Goal: Task Accomplishment & Management: Use online tool/utility

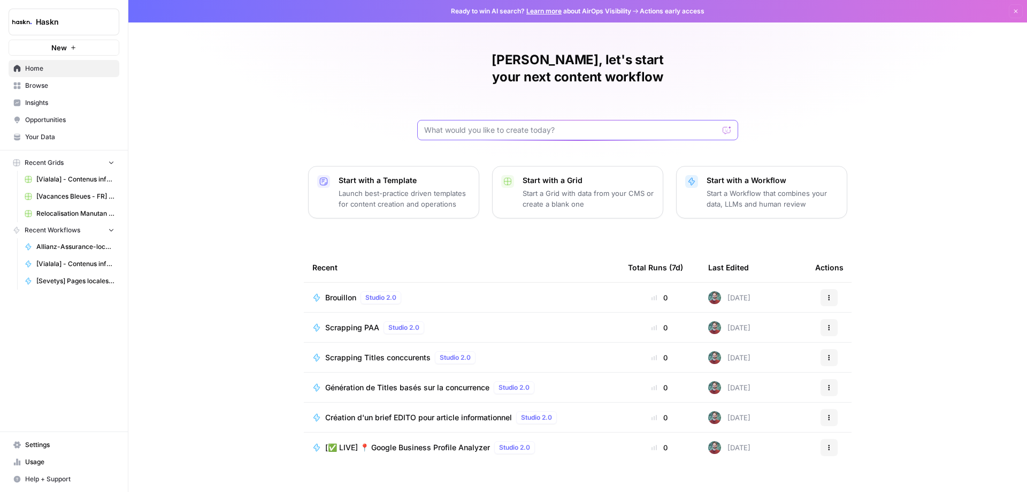
click at [512, 125] on input "text" at bounding box center [571, 130] width 294 height 11
type input "krys"
click at [721, 123] on button "Send" at bounding box center [728, 130] width 14 height 14
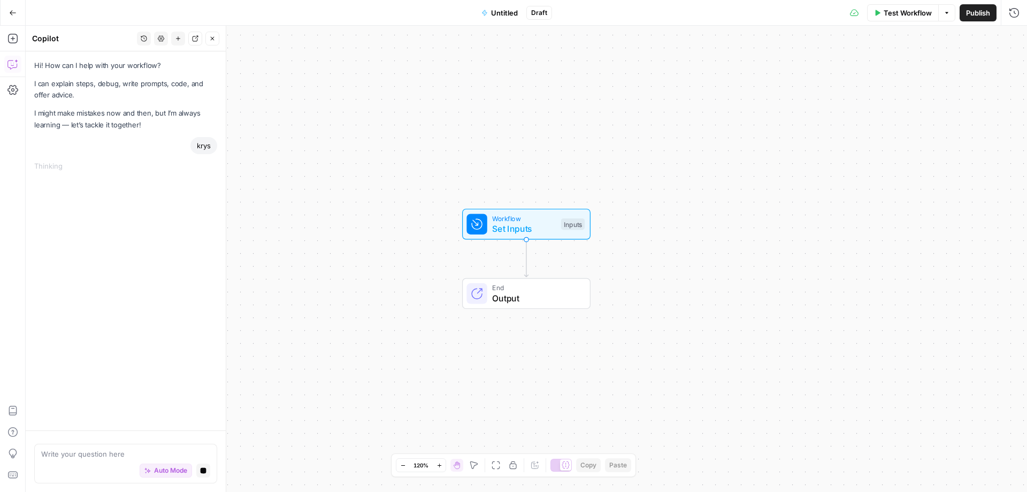
click at [6, 14] on button "Go Back" at bounding box center [12, 12] width 19 height 19
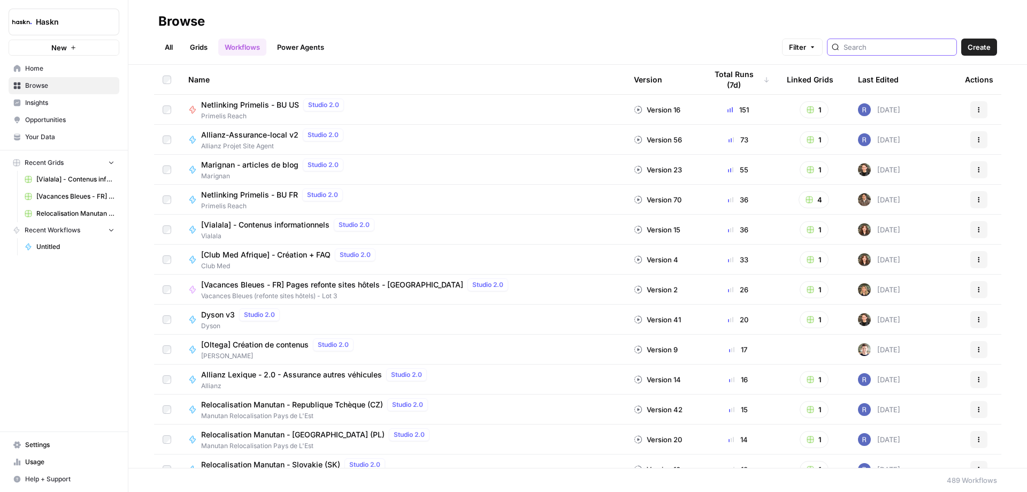
click at [876, 43] on input "search" at bounding box center [898, 47] width 109 height 11
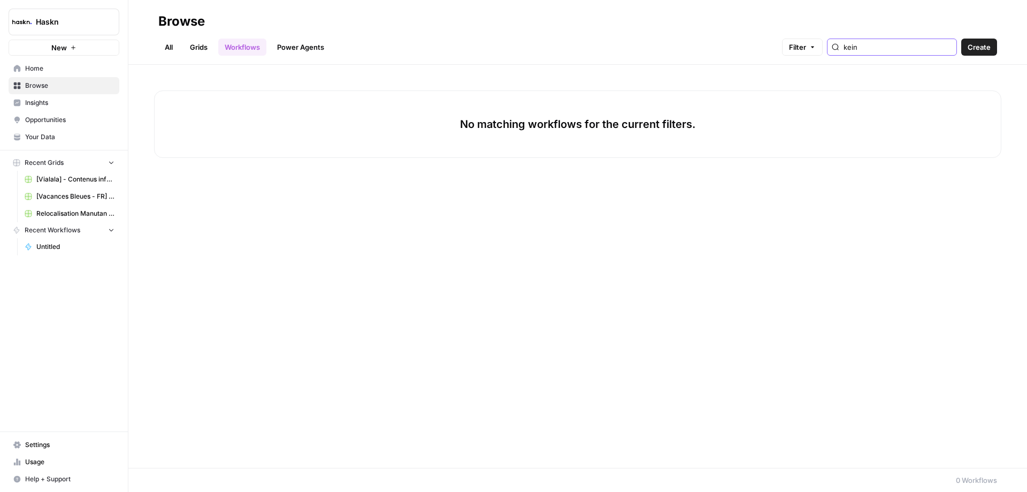
type input "kein"
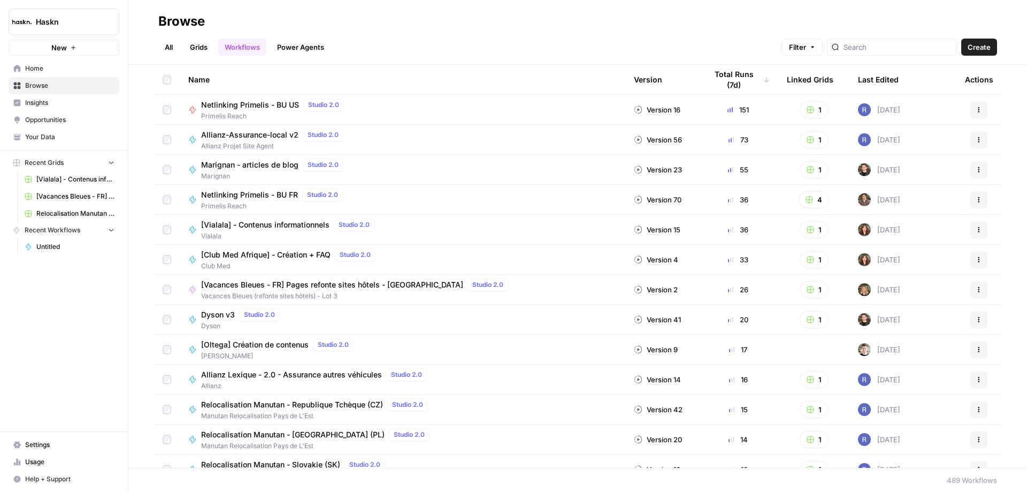
click at [170, 45] on link "All" at bounding box center [168, 47] width 21 height 17
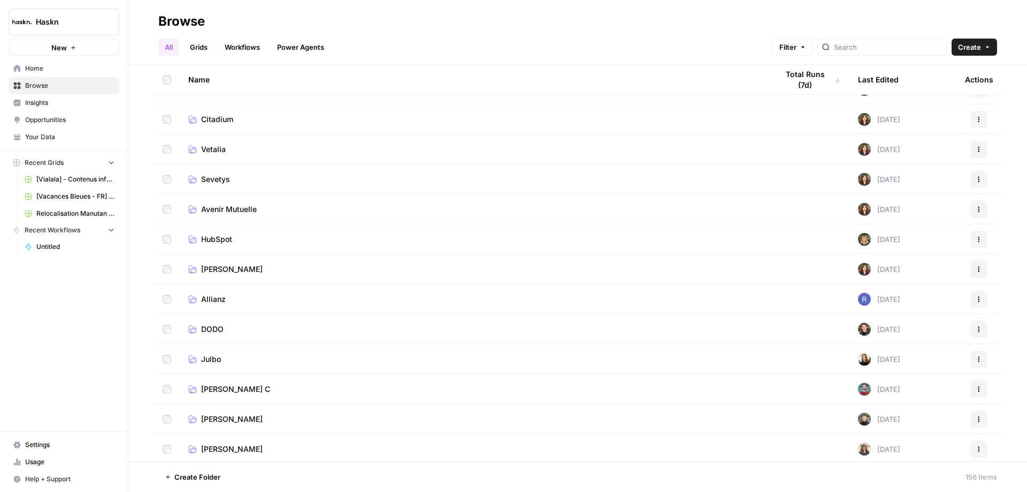
scroll to position [1819, 0]
click at [267, 384] on link "[PERSON_NAME] C" at bounding box center [474, 387] width 572 height 11
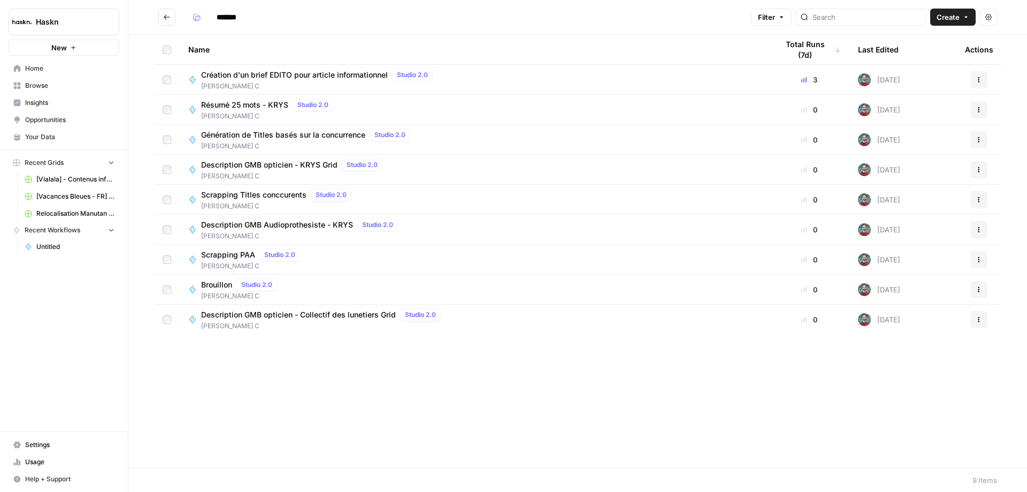
click at [976, 171] on icon "button" at bounding box center [979, 169] width 6 height 6
click at [920, 262] on span "Duplicate" at bounding box center [932, 263] width 86 height 11
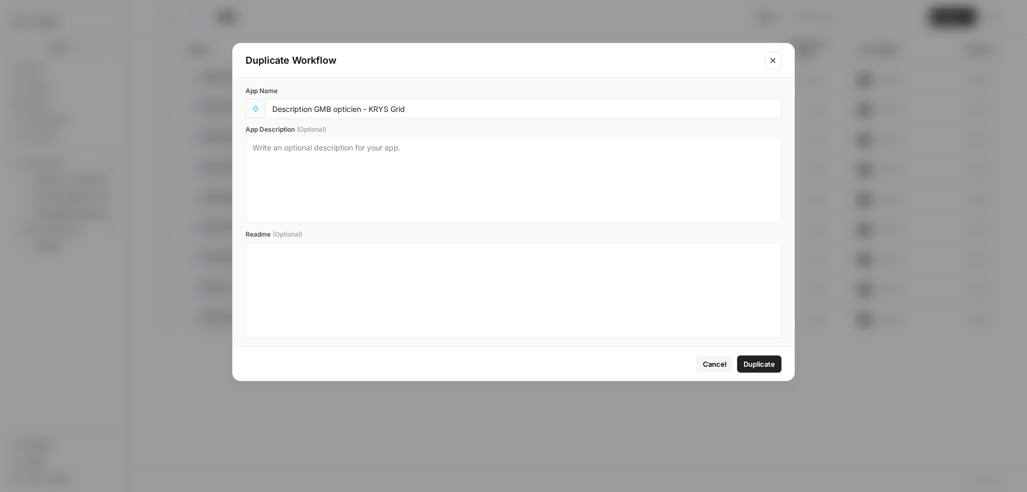
click at [406, 111] on input "Description GMB opticien - KRYS Grid" at bounding box center [523, 109] width 502 height 10
drag, startPoint x: 389, startPoint y: 108, endPoint x: 371, endPoint y: 108, distance: 18.2
click at [371, 108] on input "Description GMB opticien - KRYS Grid" at bounding box center [523, 109] width 502 height 10
type input "Description GMB opticien - O2 Grid"
click at [753, 367] on span "Duplicate" at bounding box center [760, 363] width 32 height 11
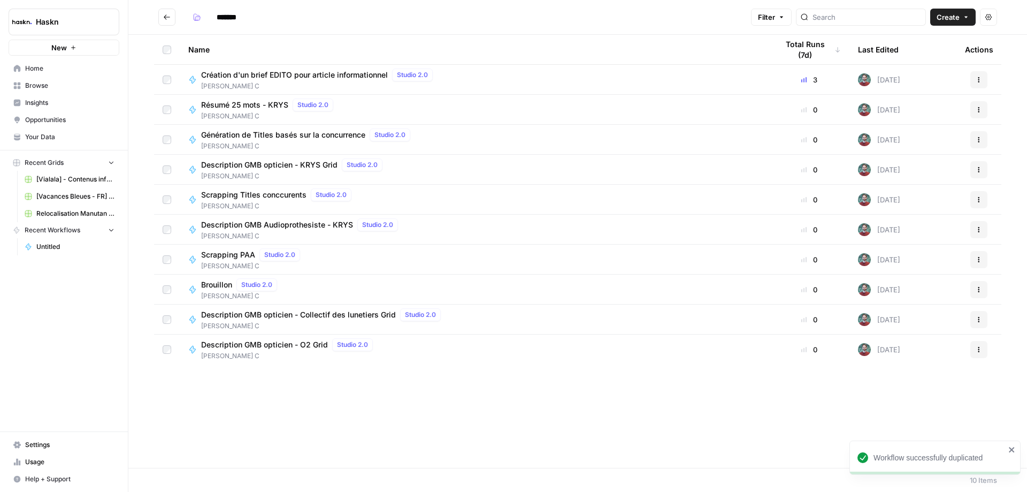
click at [281, 351] on span "[PERSON_NAME] C" at bounding box center [289, 356] width 176 height 10
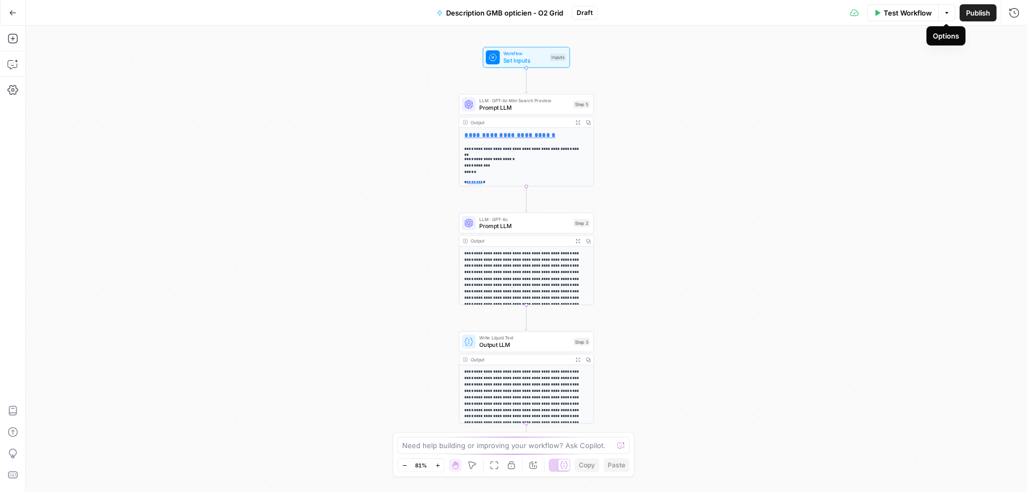
click at [538, 13] on span "Description GMB opticien - O2 Grid" at bounding box center [504, 12] width 117 height 11
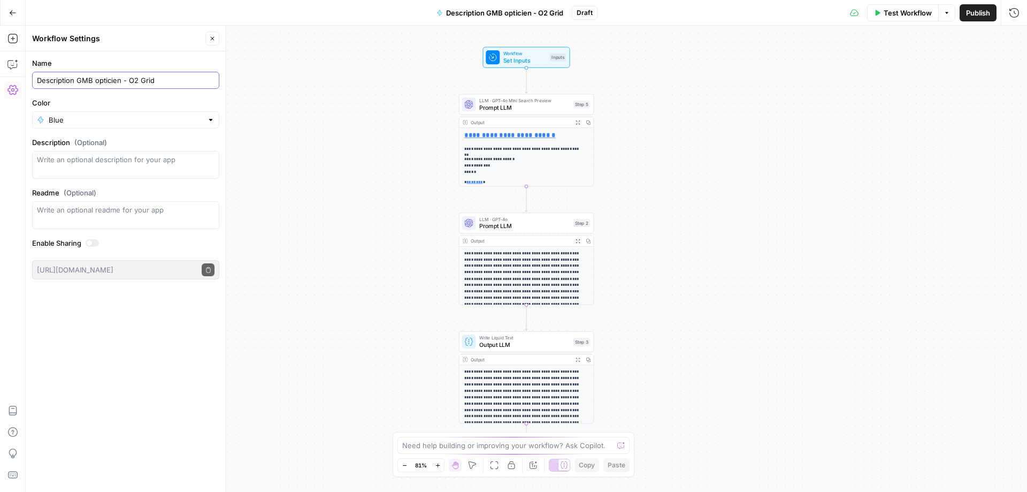
drag, startPoint x: 120, startPoint y: 82, endPoint x: 96, endPoint y: 82, distance: 23.5
click at [96, 82] on input "Description GMB opticien - O2 Grid" at bounding box center [126, 80] width 178 height 11
type input "Description GMB service à la personne - O2 Grid"
click at [351, 145] on div "**********" at bounding box center [526, 259] width 1001 height 466
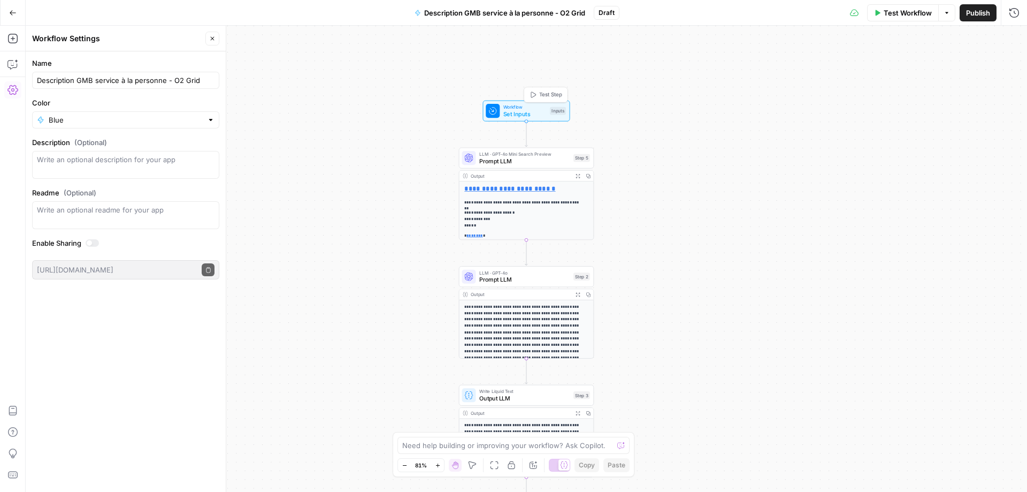
click at [544, 121] on div "Workflow Set Inputs Inputs Test Step" at bounding box center [526, 111] width 87 height 21
click at [972, 110] on span "edit field" at bounding box center [979, 109] width 24 height 9
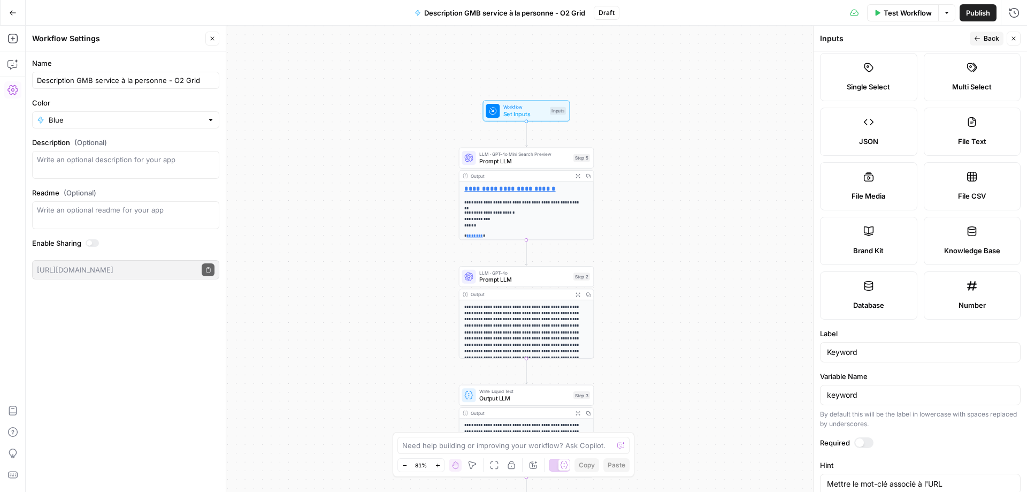
scroll to position [210, 0]
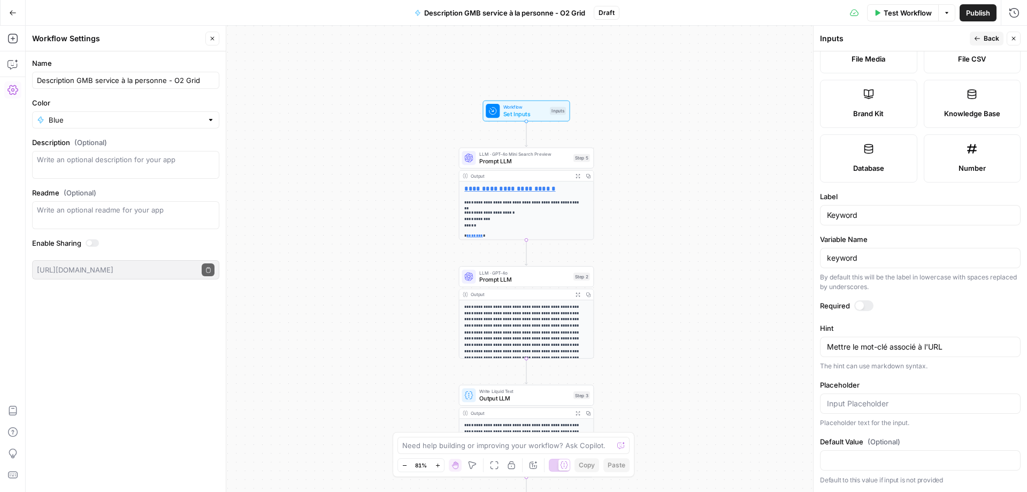
drag, startPoint x: 870, startPoint y: 221, endPoint x: 808, endPoint y: 217, distance: 62.8
click at [808, 217] on body "**********" at bounding box center [513, 246] width 1027 height 492
click at [857, 216] on input "Keyword" at bounding box center [920, 215] width 187 height 11
drag, startPoint x: 867, startPoint y: 216, endPoint x: 806, endPoint y: 216, distance: 61.5
click at [806, 216] on body "**********" at bounding box center [513, 246] width 1027 height 492
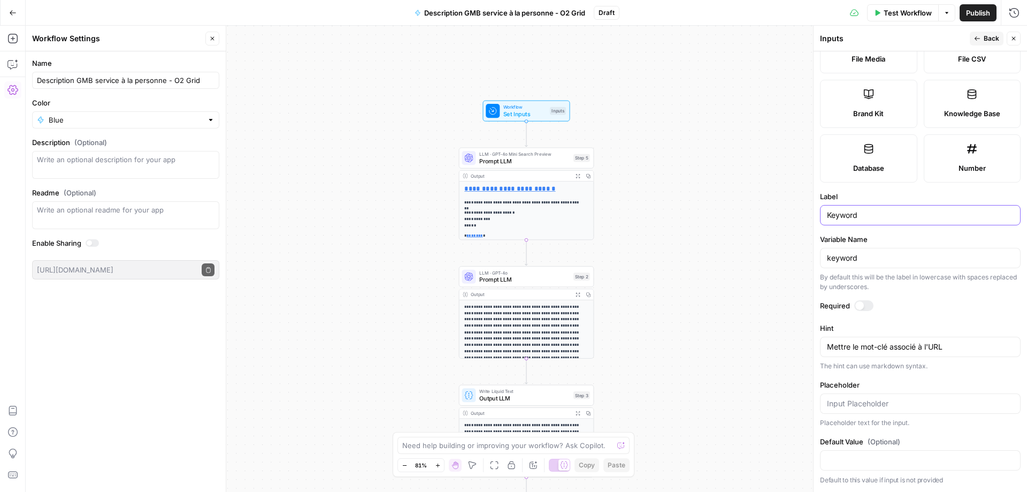
drag, startPoint x: 863, startPoint y: 219, endPoint x: 823, endPoint y: 217, distance: 40.7
click at [823, 217] on div "Keyword" at bounding box center [920, 215] width 201 height 20
type input "villes"
click at [901, 354] on div "Mettre le mot-clé associé à l'URL Mettre le mot-clé associé à l'URL" at bounding box center [920, 346] width 201 height 20
click at [908, 351] on textarea "Mettre le mot-clé associé à l'URL" at bounding box center [920, 346] width 187 height 11
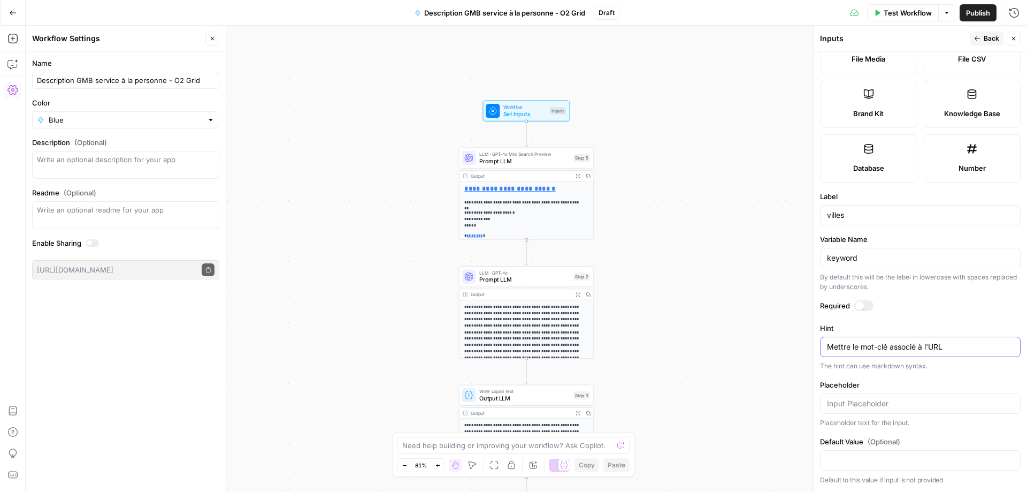
click at [933, 346] on textarea "Mettre le mot-clé associé à l'URL" at bounding box center [920, 346] width 187 height 11
drag, startPoint x: 954, startPoint y: 348, endPoint x: 816, endPoint y: 344, distance: 137.5
click at [816, 344] on div "Inputs Back Close Input type Short Text Long Text Single Select Multi Select JS…" at bounding box center [920, 259] width 214 height 466
type textarea "Mettre le mot-clé associé à l'UcRL"
click at [850, 216] on input "villes" at bounding box center [920, 215] width 187 height 11
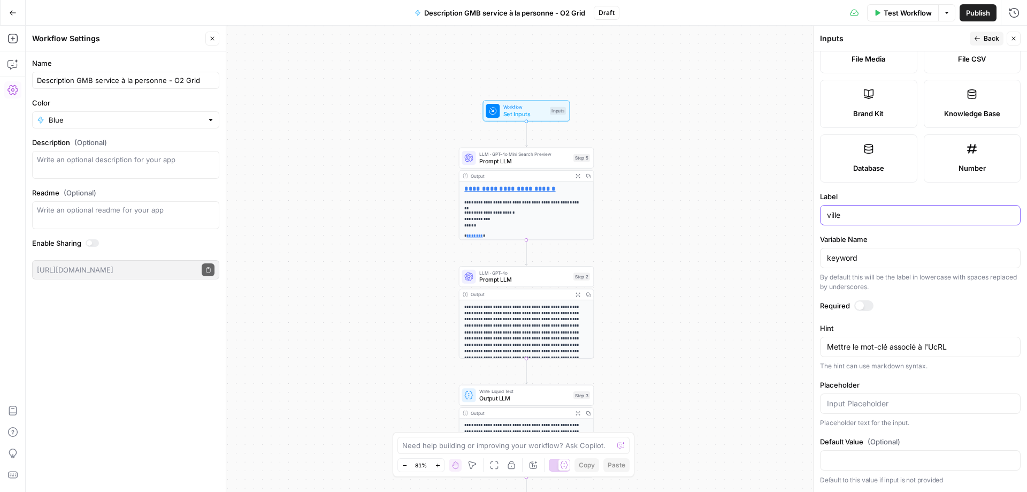
type input "ville"
drag, startPoint x: 958, startPoint y: 347, endPoint x: 790, endPoint y: 340, distance: 168.6
click at [790, 340] on body "**********" at bounding box center [513, 246] width 1027 height 492
drag, startPoint x: 956, startPoint y: 345, endPoint x: 810, endPoint y: 345, distance: 146.0
click at [813, 345] on div "Inputs Back Close Input type Short Text Long Text Single Select Multi Select JS…" at bounding box center [920, 259] width 214 height 466
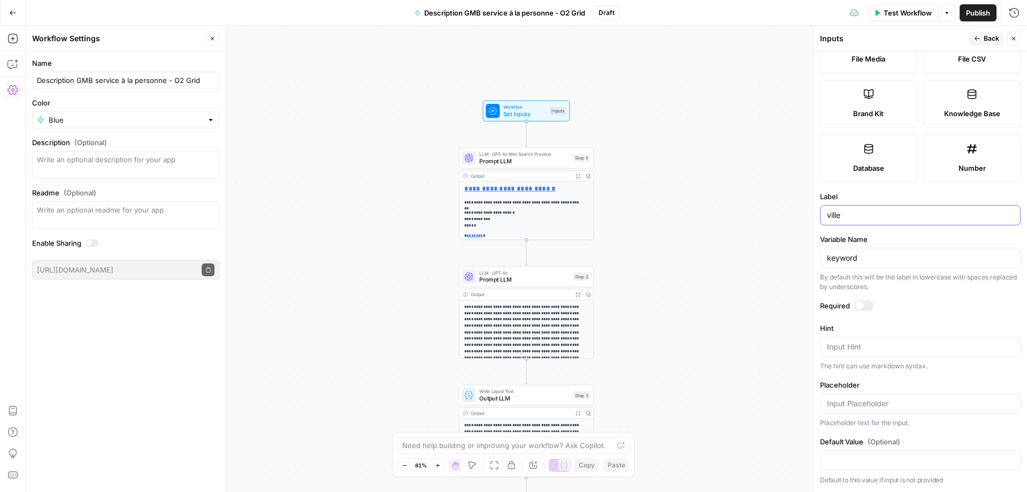
click at [847, 217] on input "ville" at bounding box center [920, 215] width 187 height 11
drag, startPoint x: 875, startPoint y: 257, endPoint x: 803, endPoint y: 255, distance: 71.7
click at [803, 255] on body "**********" at bounding box center [513, 246] width 1027 height 492
drag, startPoint x: 861, startPoint y: 259, endPoint x: 824, endPoint y: 258, distance: 36.4
click at [824, 258] on div "keyword" at bounding box center [920, 258] width 201 height 20
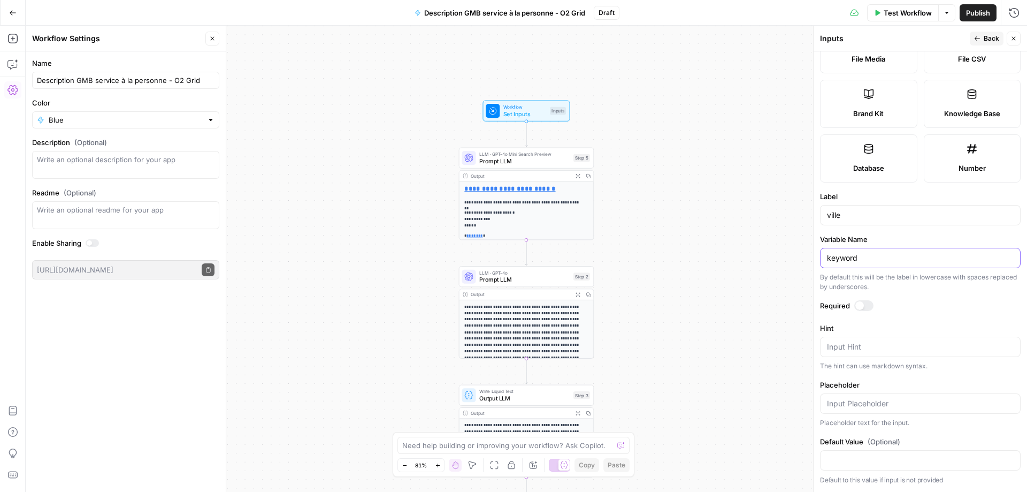
paste input "ville"
type input "ville"
click at [1000, 39] on button "Back" at bounding box center [987, 39] width 34 height 14
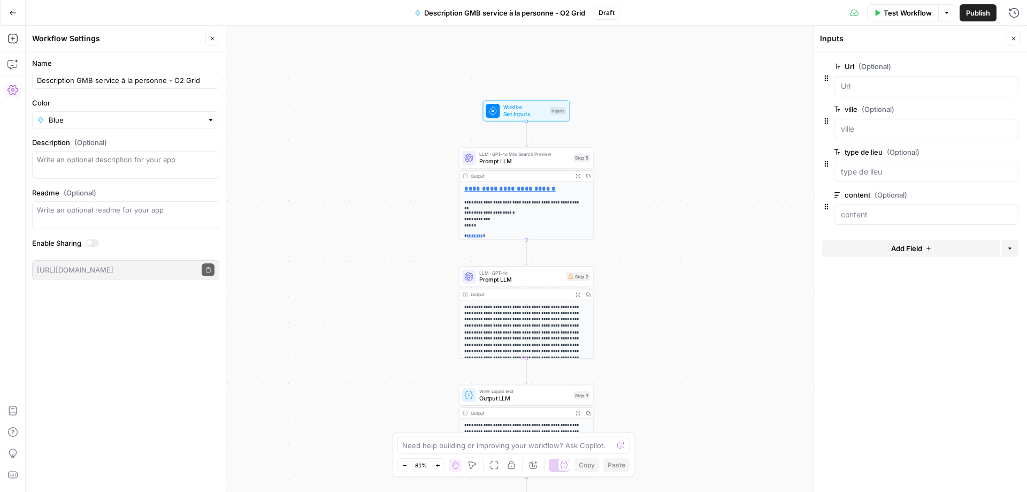
click at [976, 150] on span "edit field" at bounding box center [979, 152] width 24 height 9
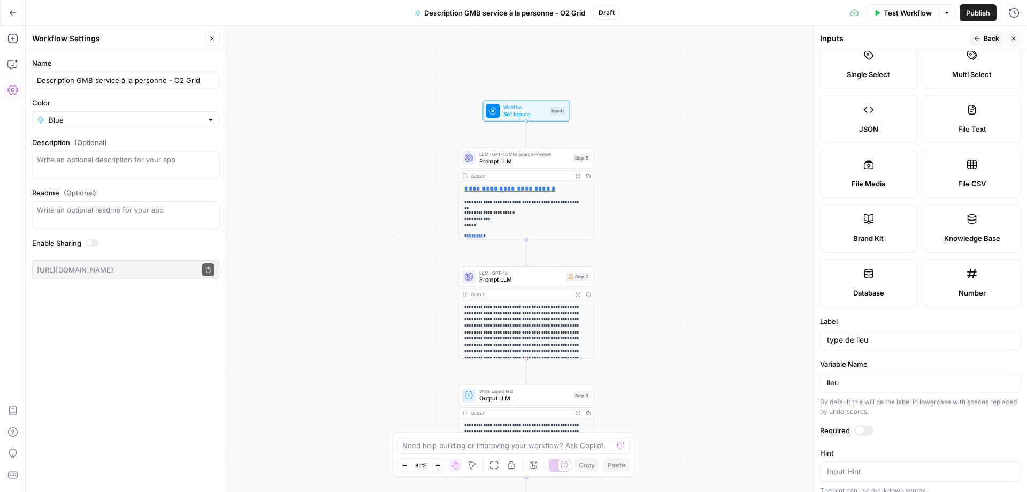
scroll to position [160, 0]
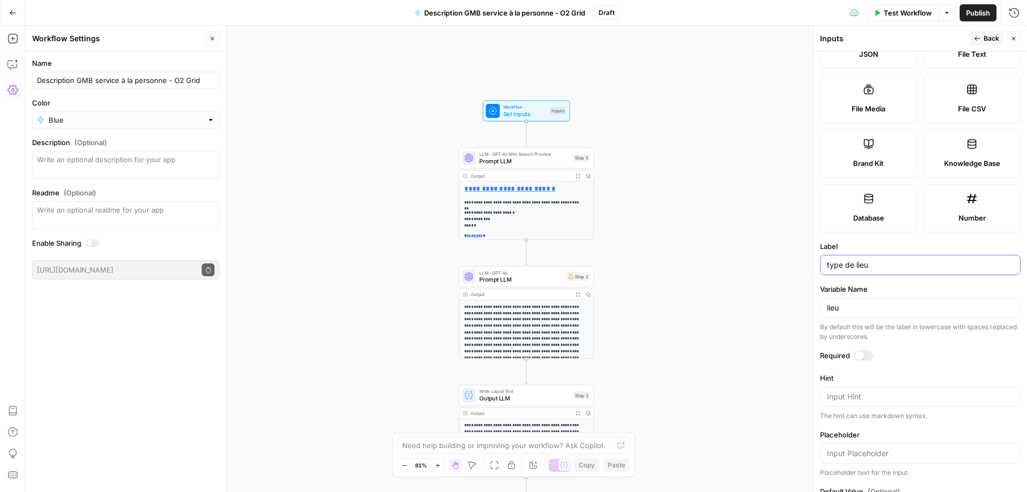
drag, startPoint x: 876, startPoint y: 264, endPoint x: 844, endPoint y: 264, distance: 31.6
click at [844, 264] on input "type de lieu" at bounding box center [920, 264] width 187 height 11
type input "type d'agence"
drag, startPoint x: 857, startPoint y: 304, endPoint x: 826, endPoint y: 309, distance: 30.8
click at [826, 309] on div "lieu" at bounding box center [920, 307] width 201 height 20
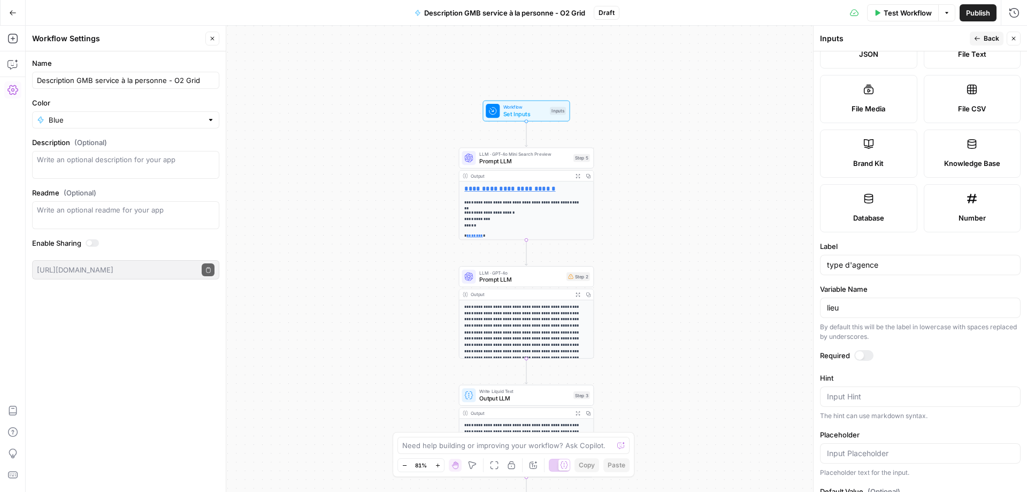
click at [886, 254] on div "Label type d'agence" at bounding box center [920, 258] width 201 height 34
drag, startPoint x: 886, startPoint y: 264, endPoint x: 815, endPoint y: 265, distance: 71.2
click at [815, 265] on div "Inputs Back Close Input type Short Text Long Text Single Select Multi Select JS…" at bounding box center [920, 259] width 214 height 466
click at [844, 308] on input "lieu" at bounding box center [920, 307] width 187 height 11
click at [877, 314] on div "lieu" at bounding box center [920, 307] width 201 height 20
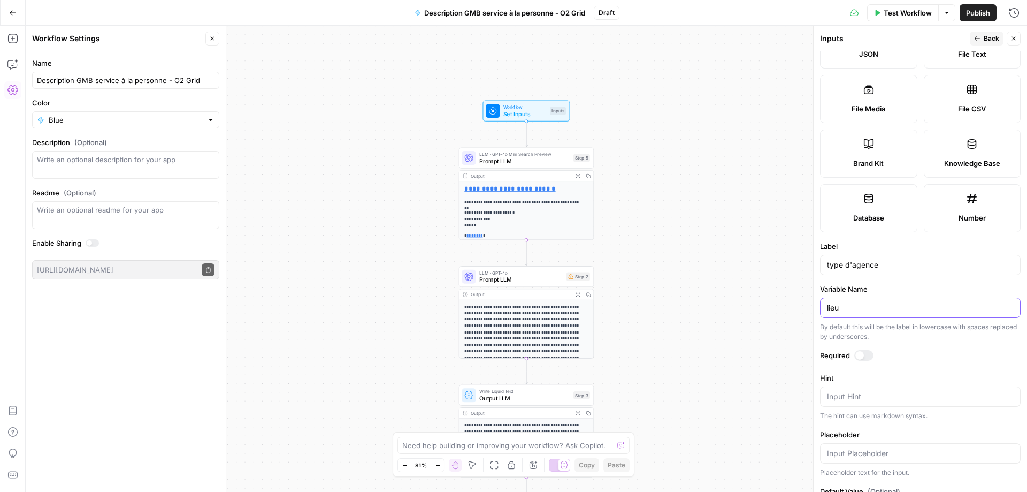
paste input "type_agence"
type input "type_agence"
click at [994, 35] on span "Back" at bounding box center [992, 39] width 16 height 10
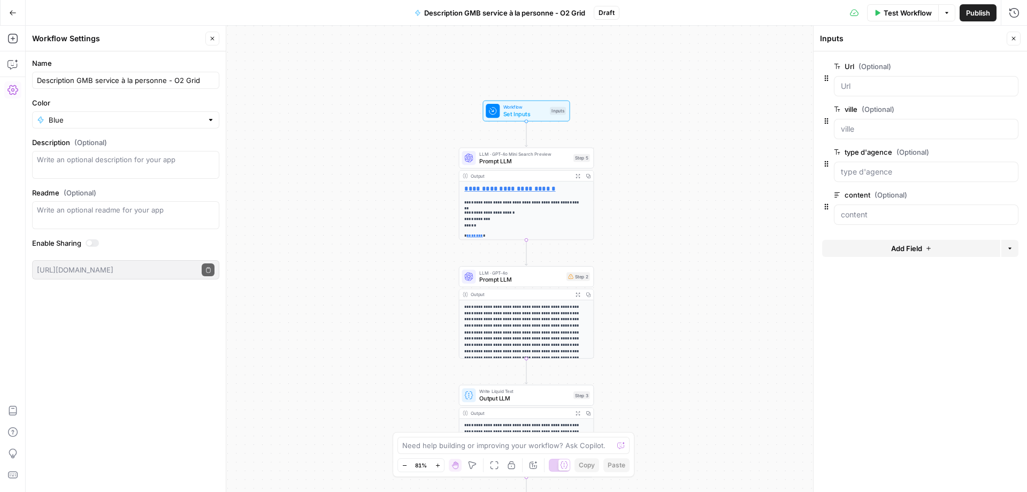
click at [986, 65] on span "edit field" at bounding box center [979, 66] width 24 height 9
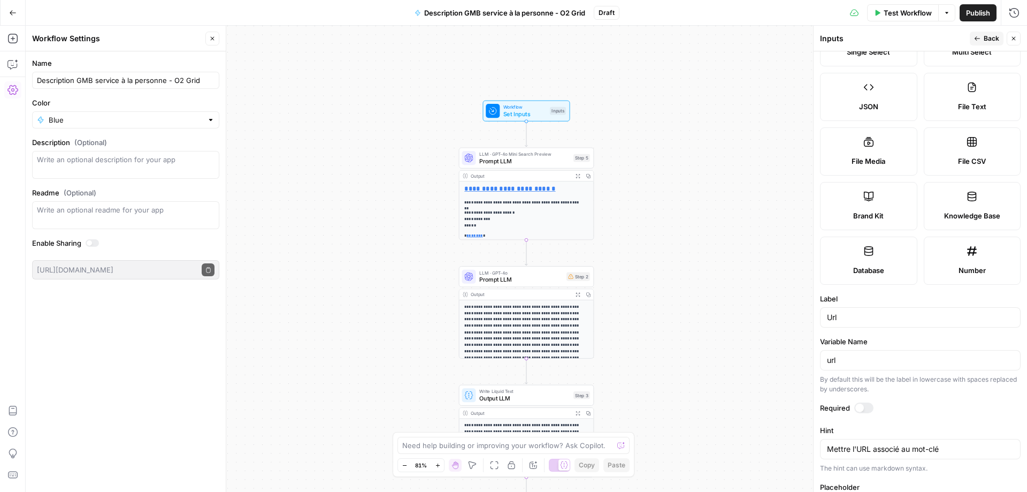
scroll to position [210, 0]
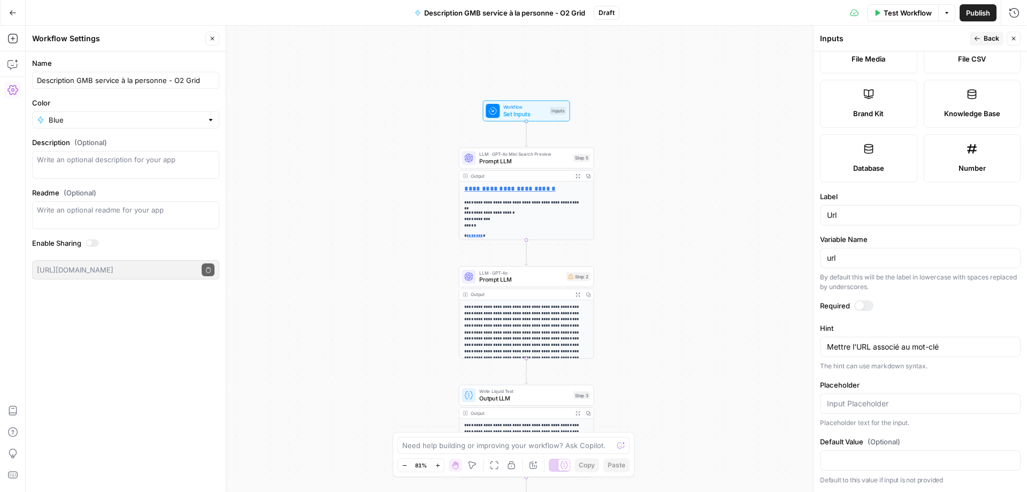
click at [980, 45] on button "Back" at bounding box center [987, 39] width 34 height 14
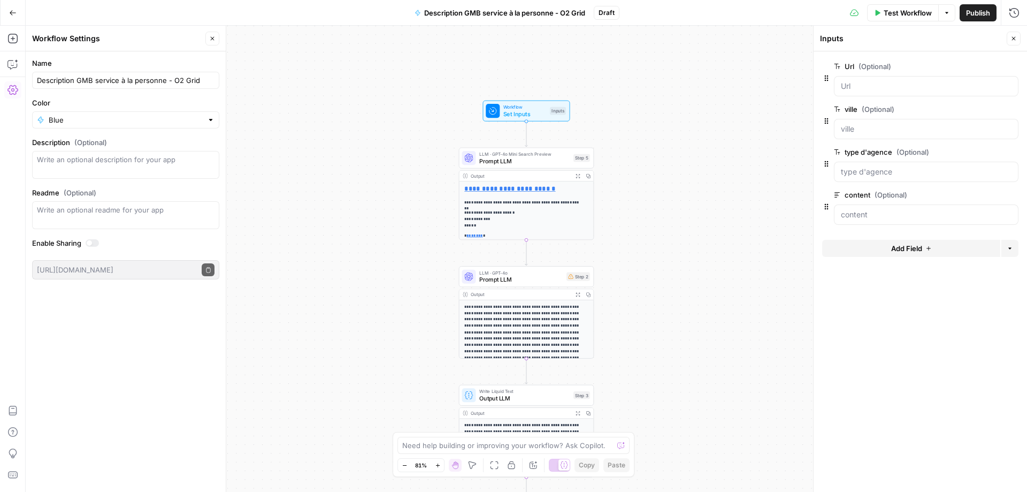
click at [971, 194] on span "edit field" at bounding box center [979, 194] width 24 height 9
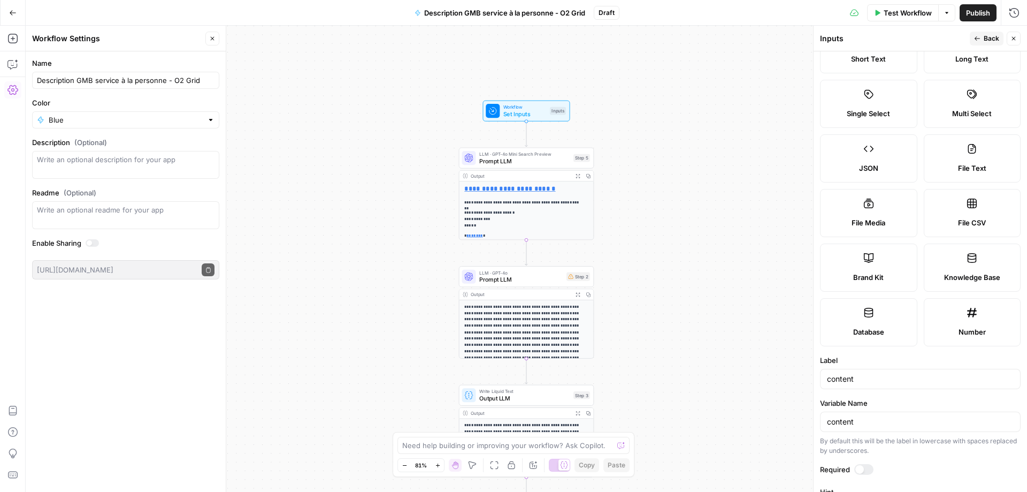
scroll to position [107, 0]
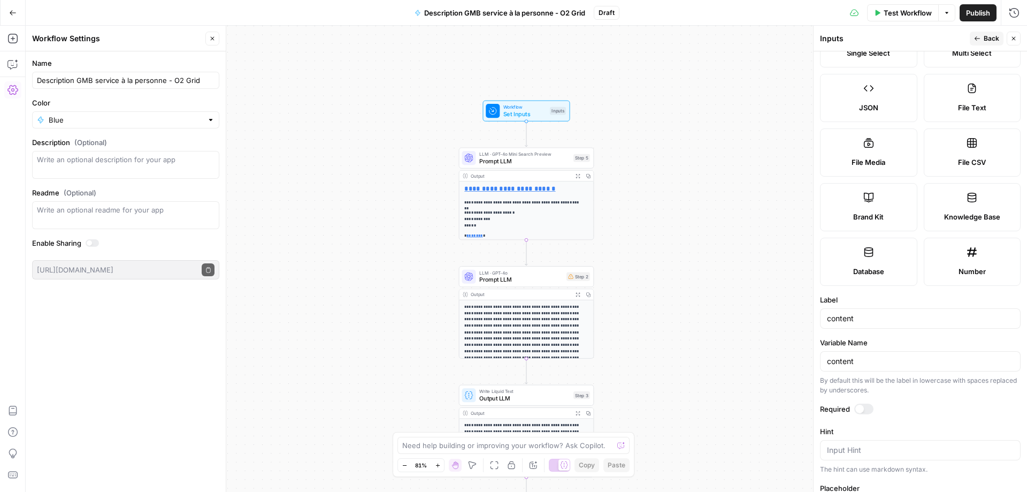
click at [872, 324] on div "content" at bounding box center [920, 318] width 201 height 20
paste input "services"
type input "services"
click at [871, 355] on div "content" at bounding box center [920, 361] width 201 height 20
paste input "services"
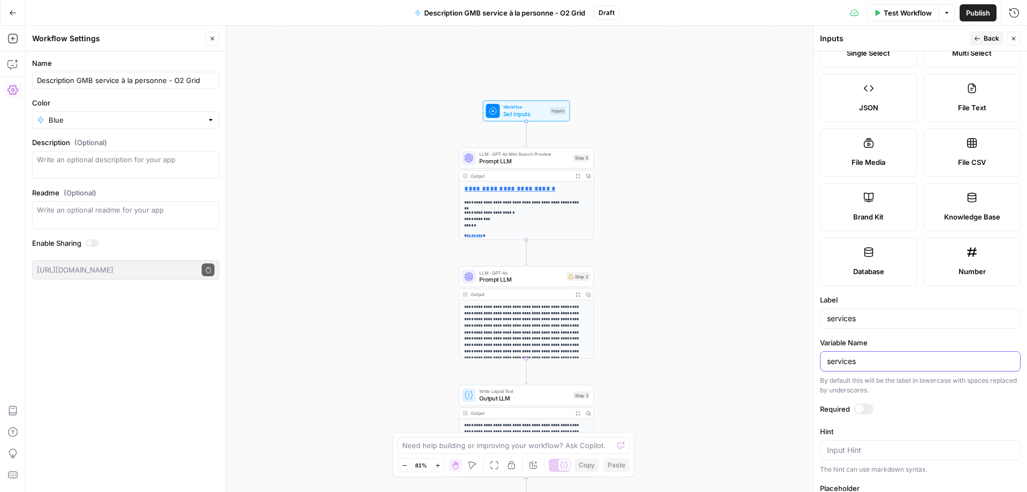
type input "services"
click at [987, 41] on span "Back" at bounding box center [992, 39] width 16 height 10
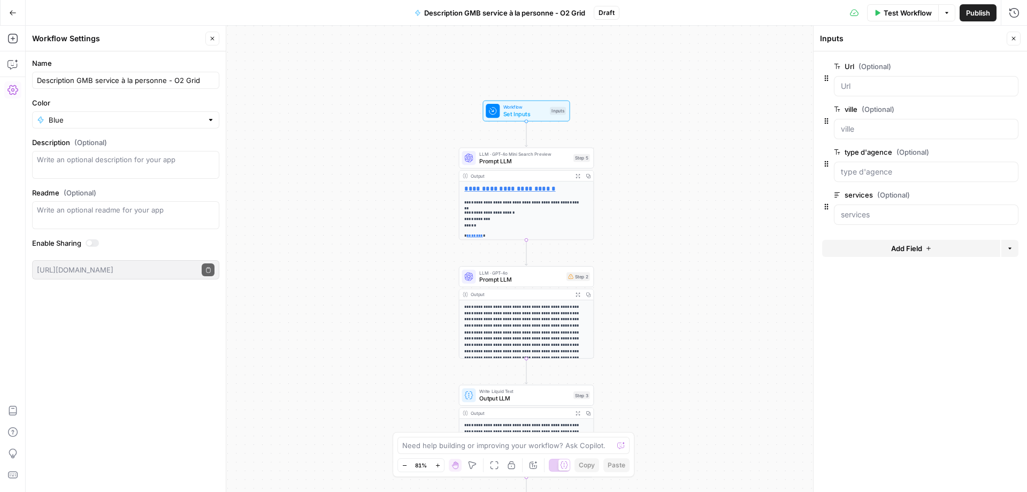
click at [866, 245] on button "Add Field" at bounding box center [911, 248] width 178 height 17
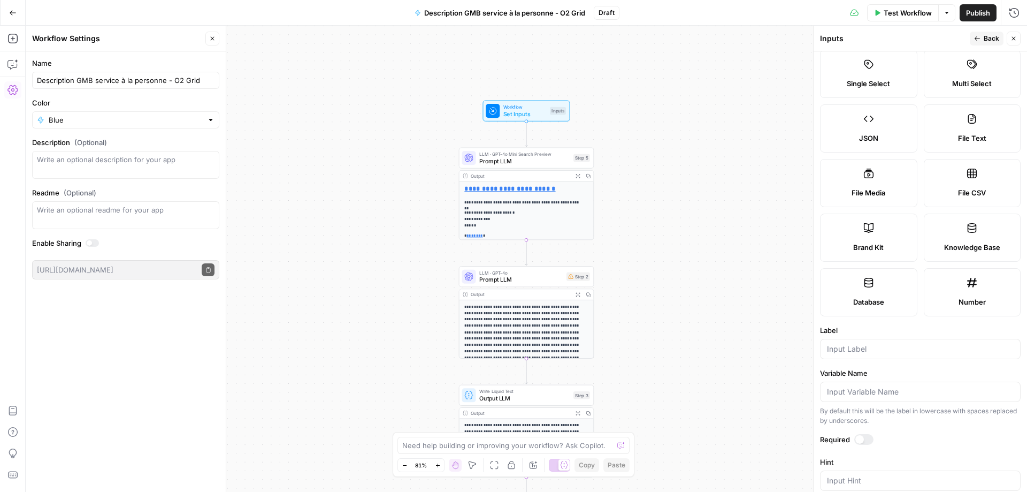
scroll to position [160, 0]
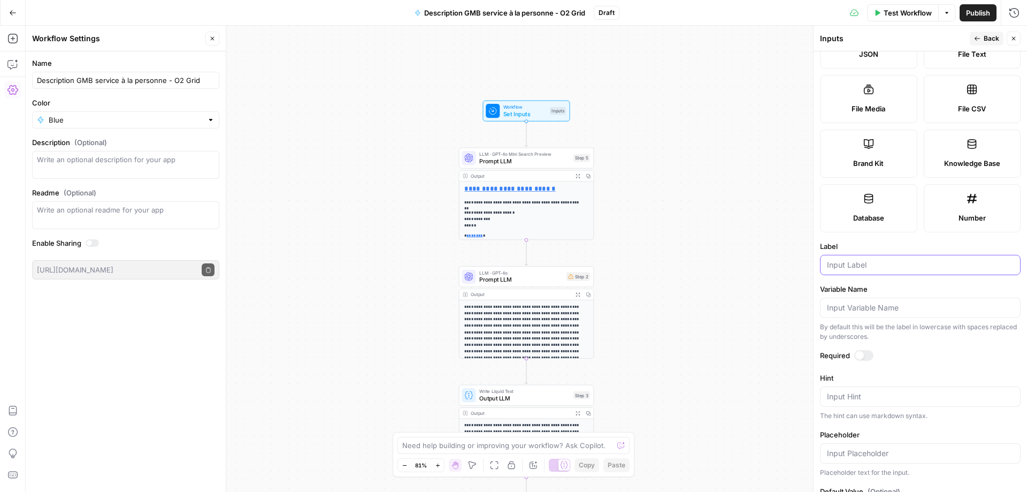
click at [871, 268] on input "Label" at bounding box center [920, 264] width 187 height 11
type input "h1"
click at [869, 302] on div at bounding box center [920, 307] width 201 height 20
paste input "h1"
type input "h1"
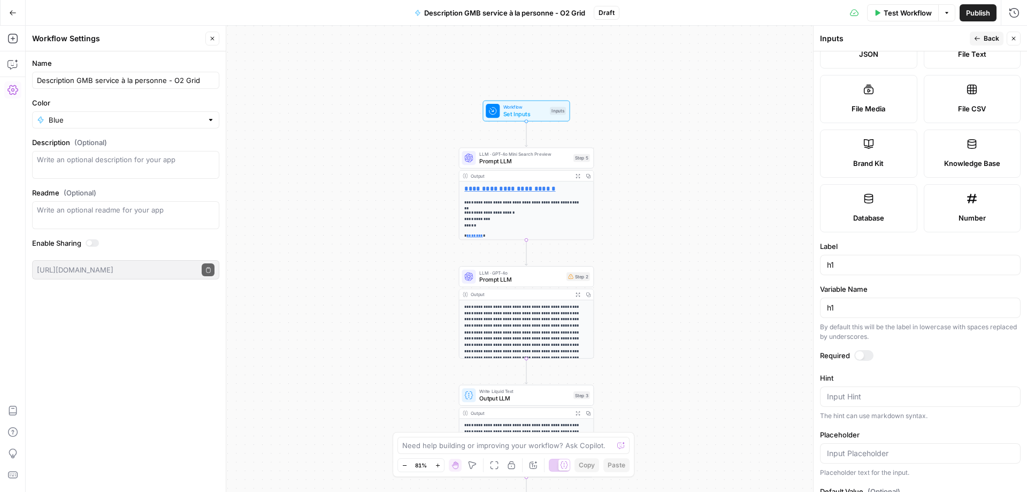
click at [988, 39] on span "Back" at bounding box center [992, 39] width 16 height 10
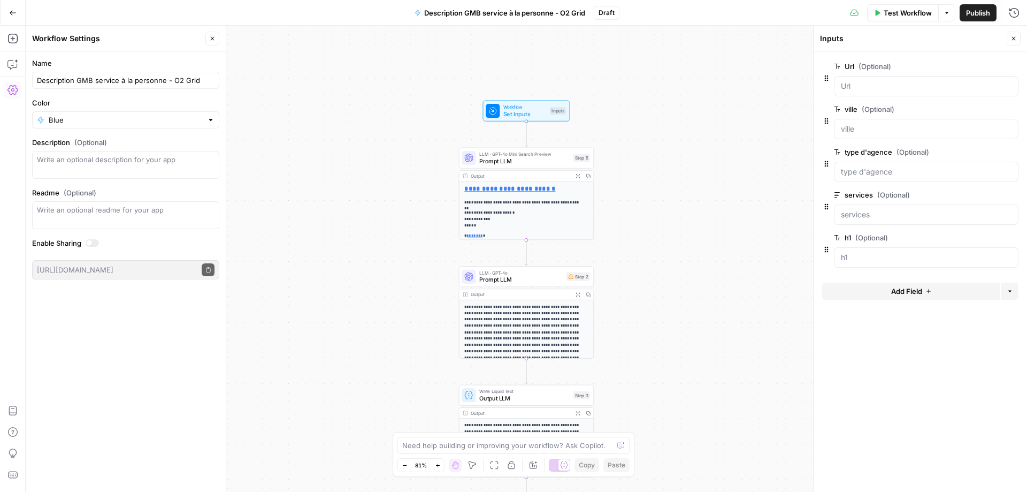
click at [727, 233] on div "**********" at bounding box center [526, 259] width 1001 height 466
click at [1018, 40] on button "Close" at bounding box center [1014, 39] width 14 height 14
click at [538, 209] on div "**********" at bounding box center [527, 211] width 134 height 61
click at [537, 159] on span "Prompt LLM" at bounding box center [524, 161] width 90 height 9
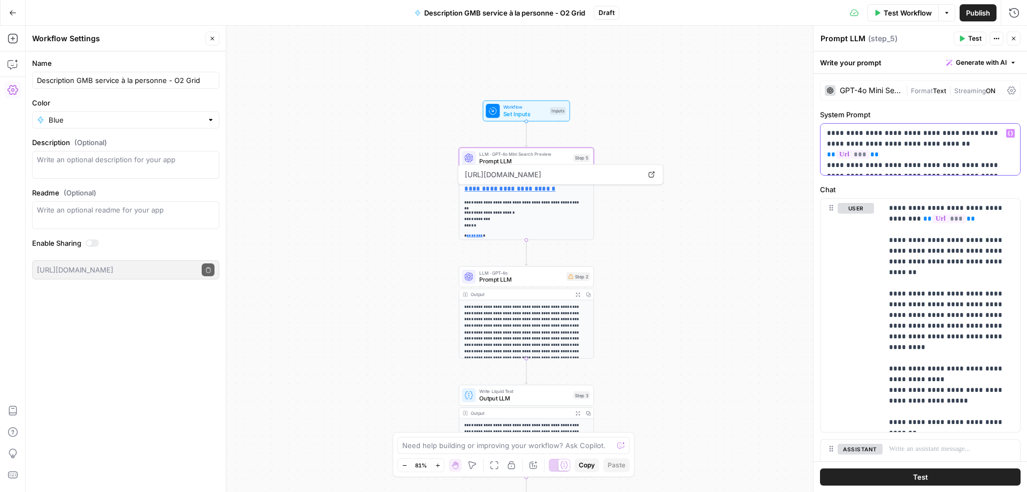
click at [895, 153] on p "**********" at bounding box center [916, 149] width 179 height 43
click at [917, 164] on p "**********" at bounding box center [916, 149] width 179 height 43
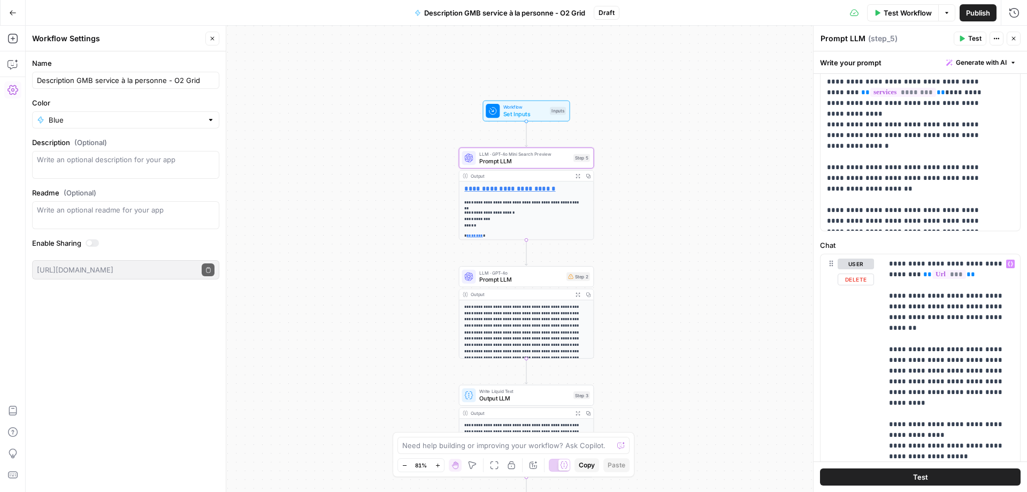
scroll to position [374, 0]
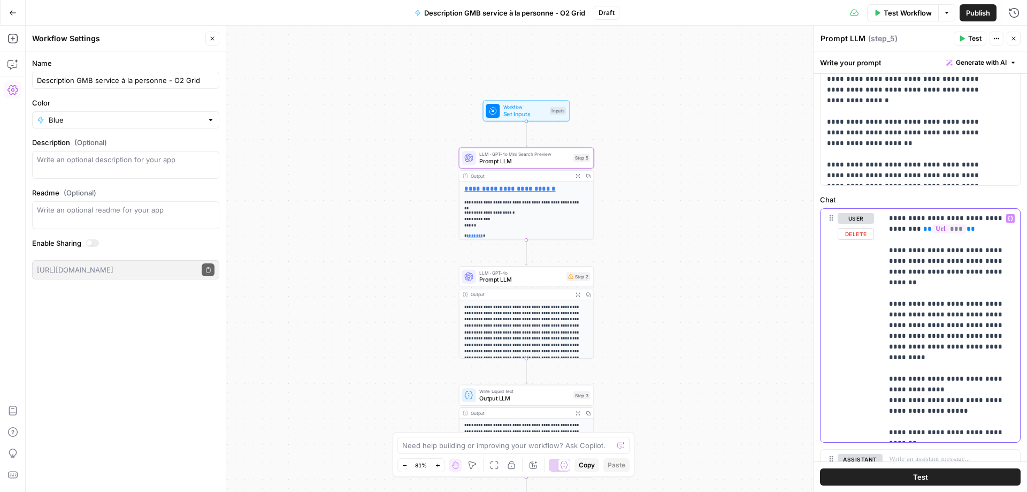
click at [916, 318] on p "**********" at bounding box center [947, 325] width 117 height 225
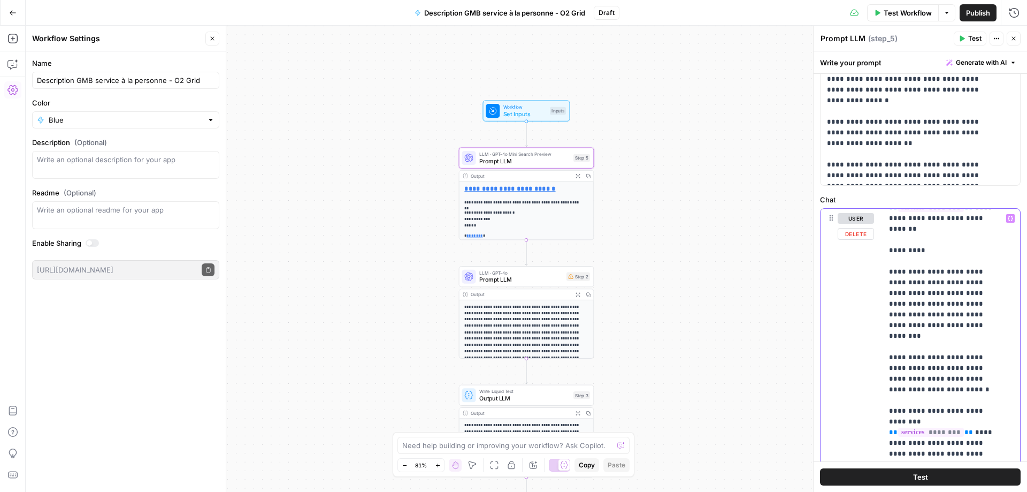
scroll to position [267, 0]
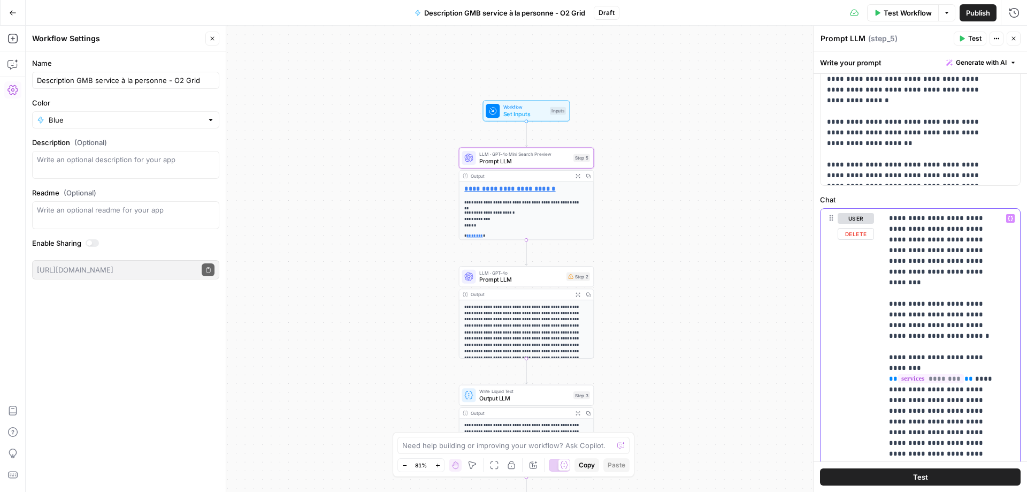
drag, startPoint x: 909, startPoint y: 219, endPoint x: 925, endPoint y: 220, distance: 16.1
click at [925, 220] on p "**********" at bounding box center [943, 367] width 109 height 845
click at [913, 220] on p "**********" at bounding box center [943, 367] width 109 height 845
click at [920, 219] on p "**********" at bounding box center [943, 367] width 109 height 845
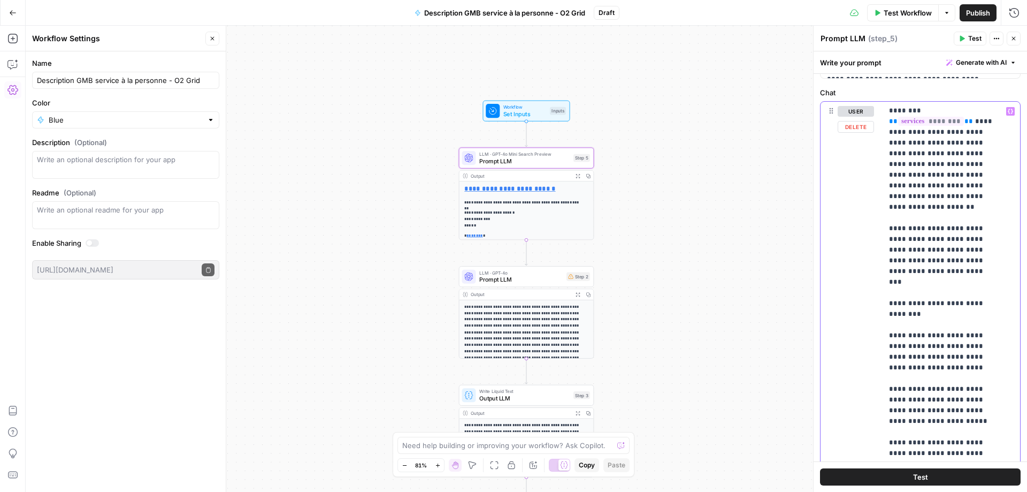
scroll to position [642, 0]
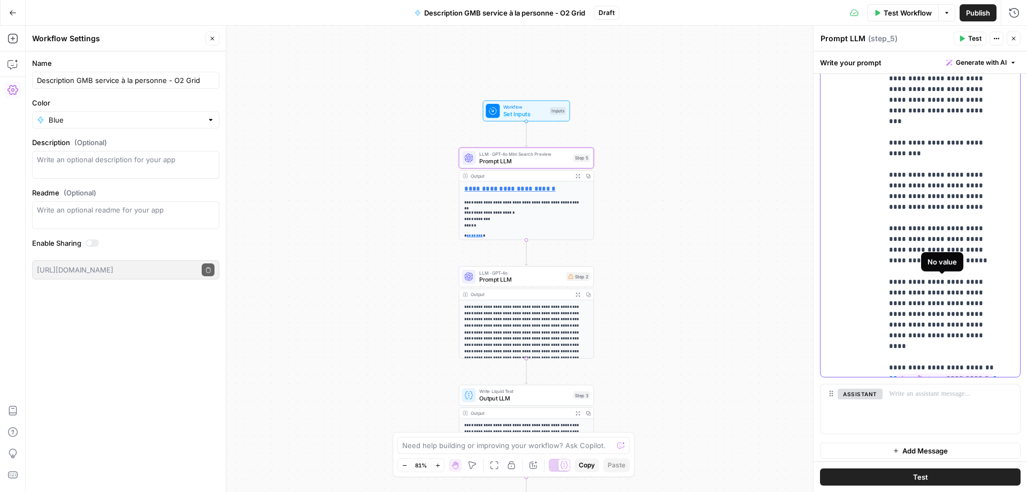
click at [920, 373] on span "**********" at bounding box center [945, 377] width 94 height 9
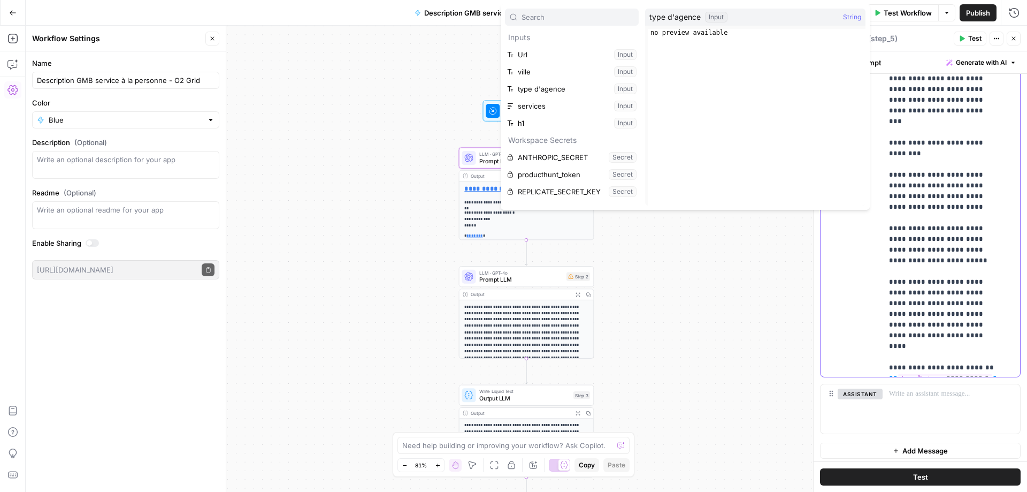
click at [862, 296] on div "user Delete" at bounding box center [856, 158] width 36 height 427
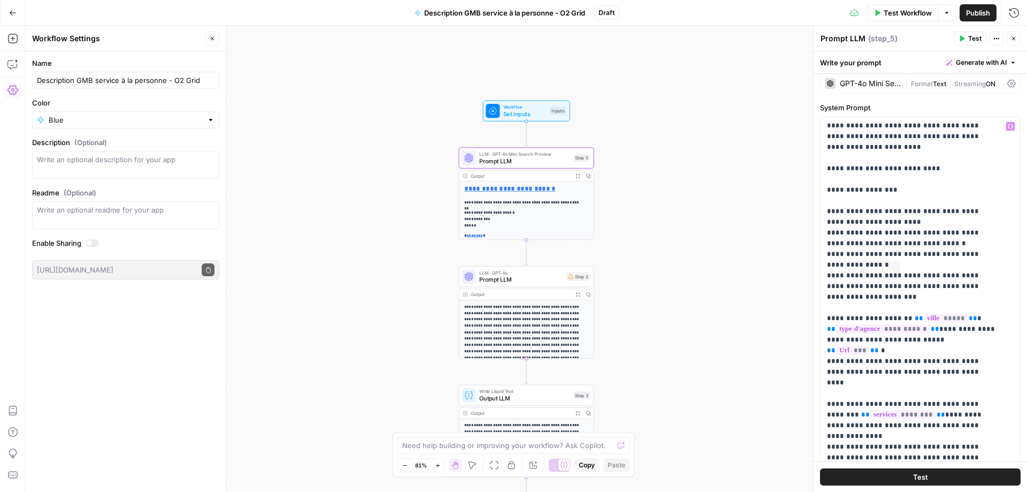
scroll to position [0, 0]
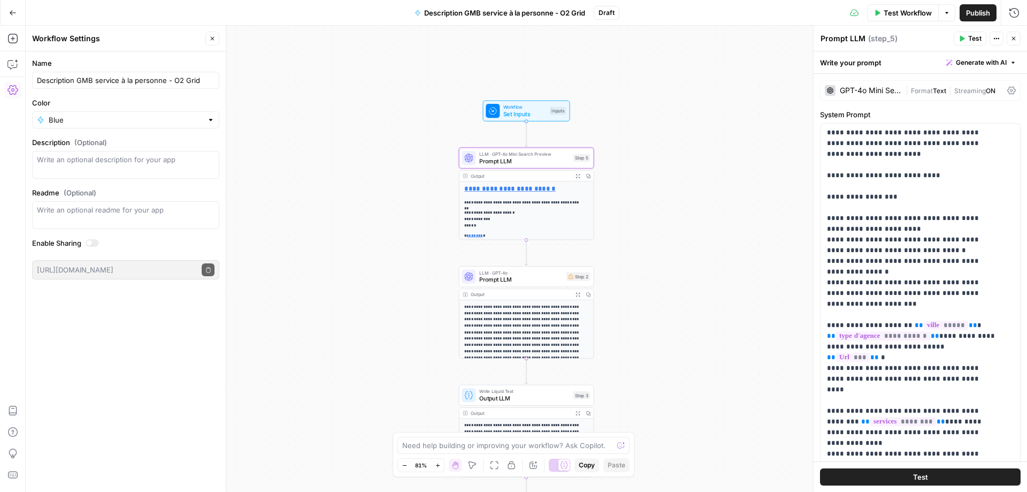
click at [1014, 40] on icon "button" at bounding box center [1013, 38] width 6 height 6
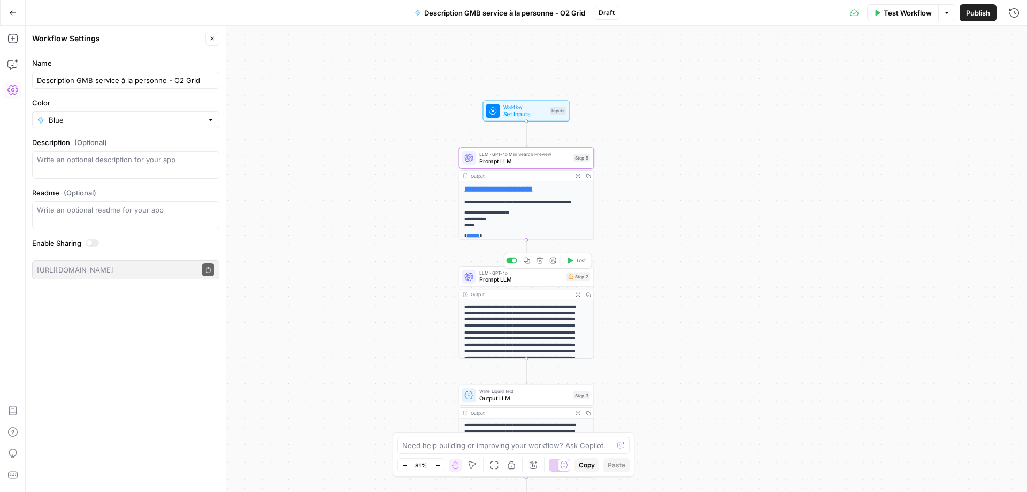
click at [539, 283] on span "Prompt LLM" at bounding box center [520, 279] width 83 height 9
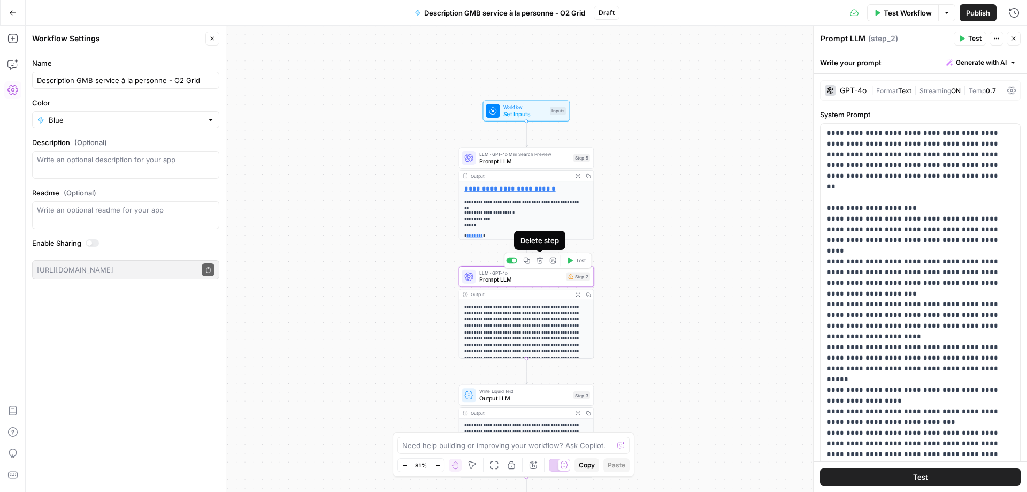
click at [541, 263] on icon "button" at bounding box center [540, 260] width 6 height 6
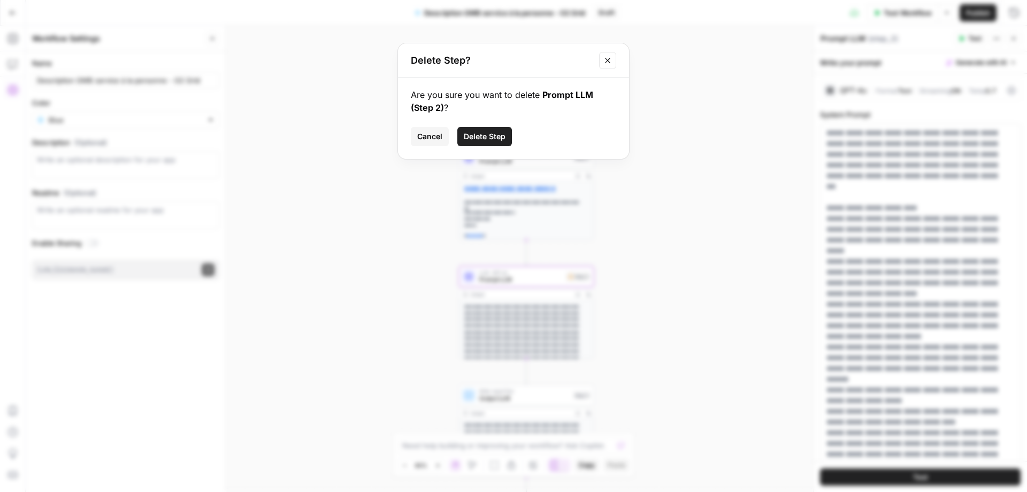
click at [431, 141] on span "Cancel" at bounding box center [429, 136] width 25 height 11
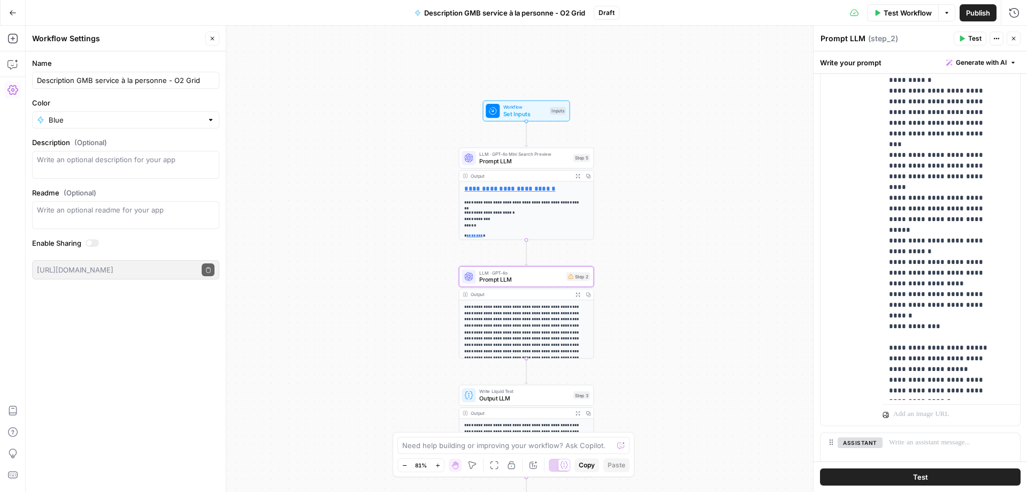
scroll to position [697, 0]
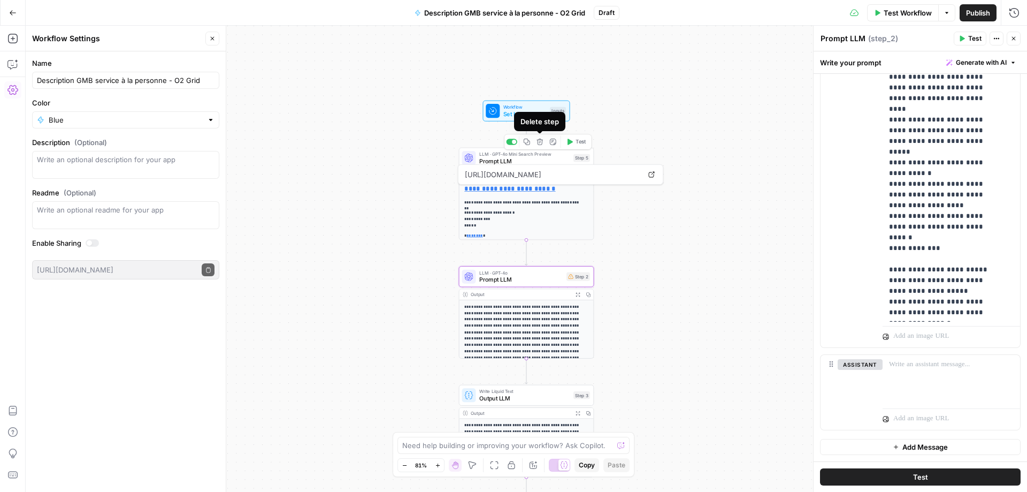
click at [542, 143] on icon "button" at bounding box center [540, 142] width 6 height 6
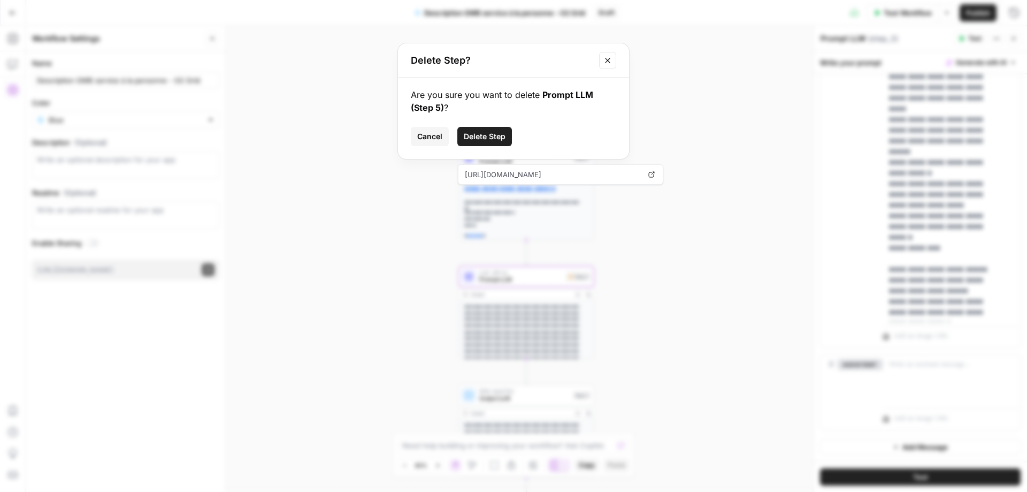
click at [497, 138] on span "Delete Step" at bounding box center [485, 136] width 42 height 11
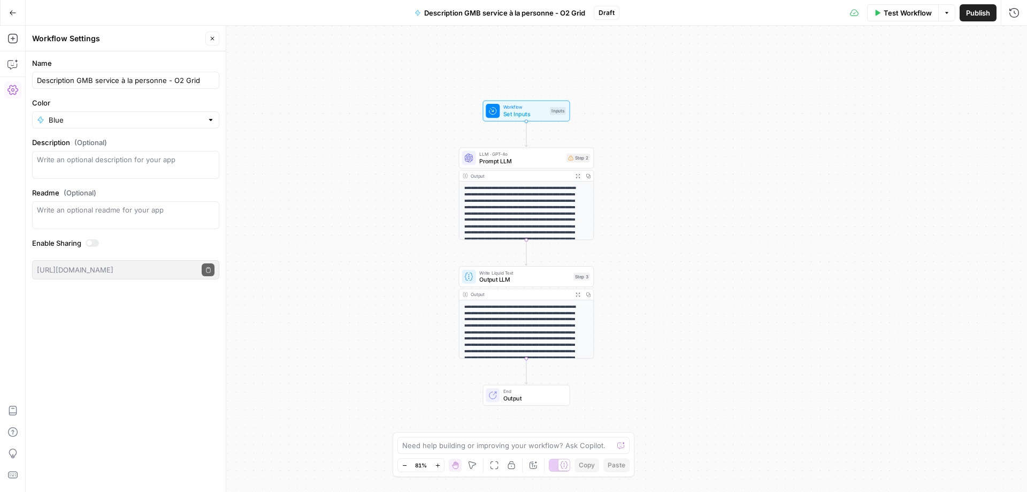
click at [532, 155] on span "LLM · GPT-4o" at bounding box center [520, 153] width 83 height 7
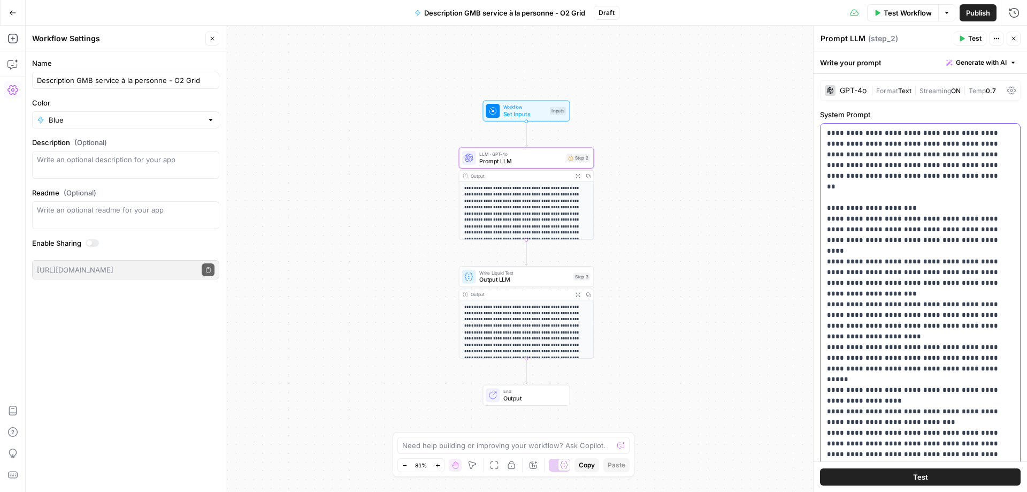
click at [831, 265] on p "**********" at bounding box center [916, 342] width 179 height 428
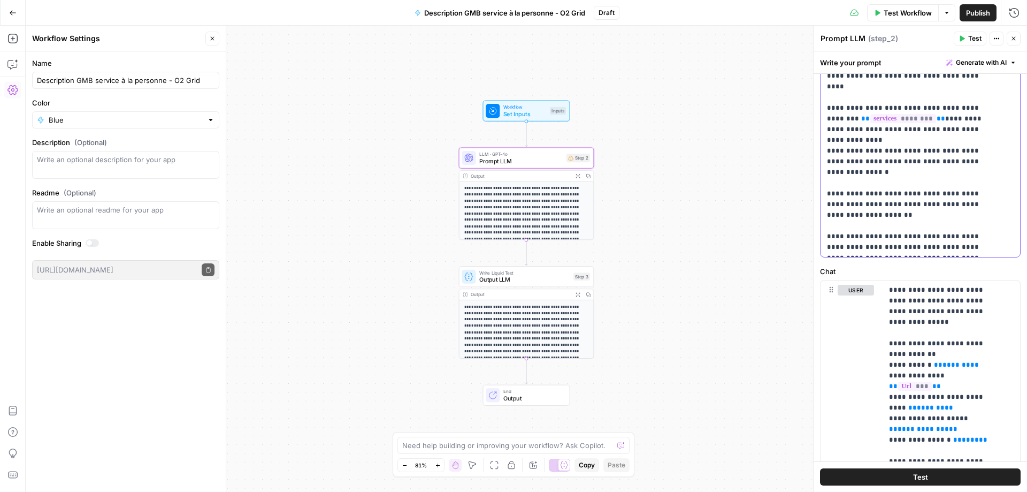
scroll to position [428, 0]
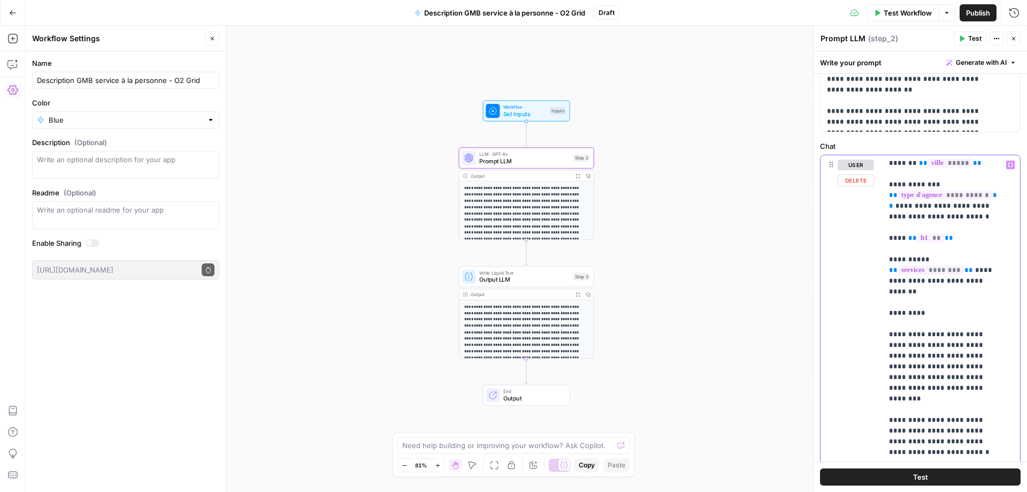
scroll to position [107, 0]
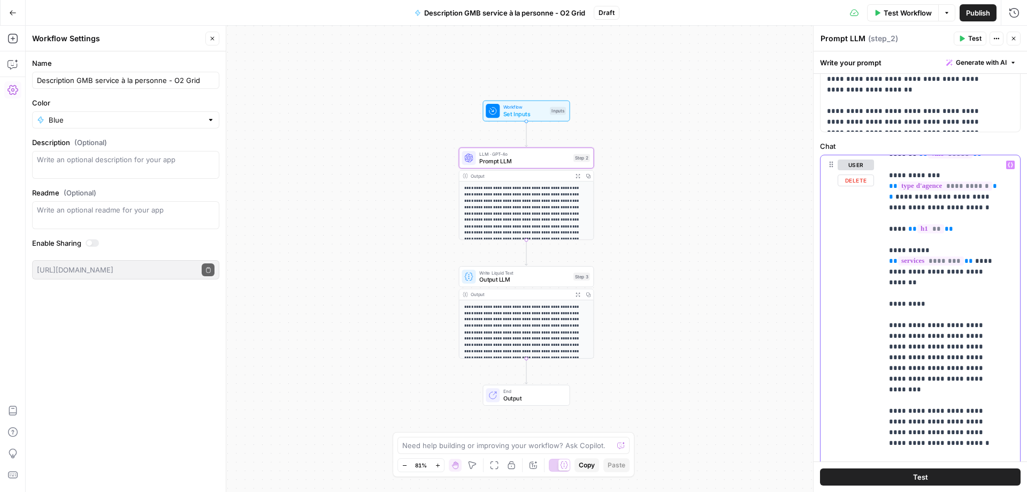
click at [914, 326] on p "**********" at bounding box center [943, 474] width 109 height 845
click at [920, 334] on p "**********" at bounding box center [943, 474] width 109 height 845
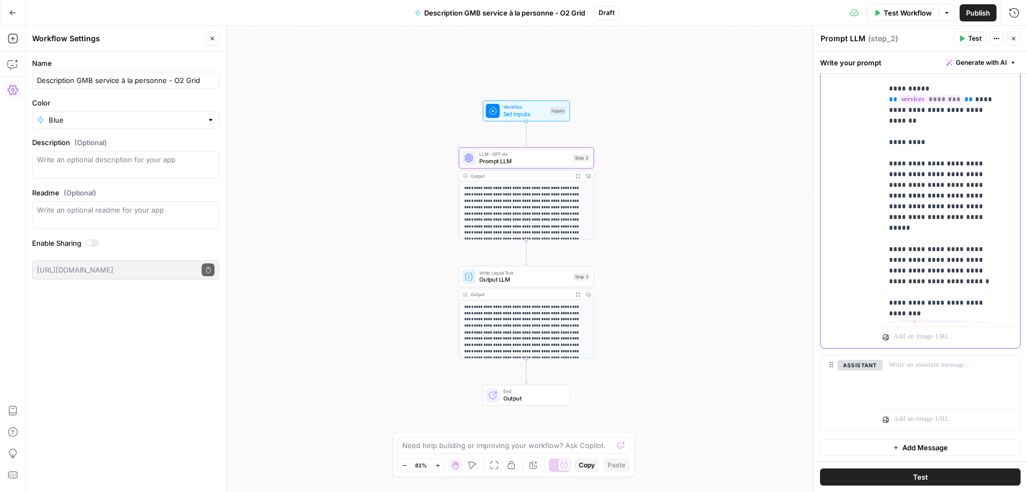
scroll to position [697, 0]
click at [1016, 42] on button "Close" at bounding box center [1014, 39] width 14 height 14
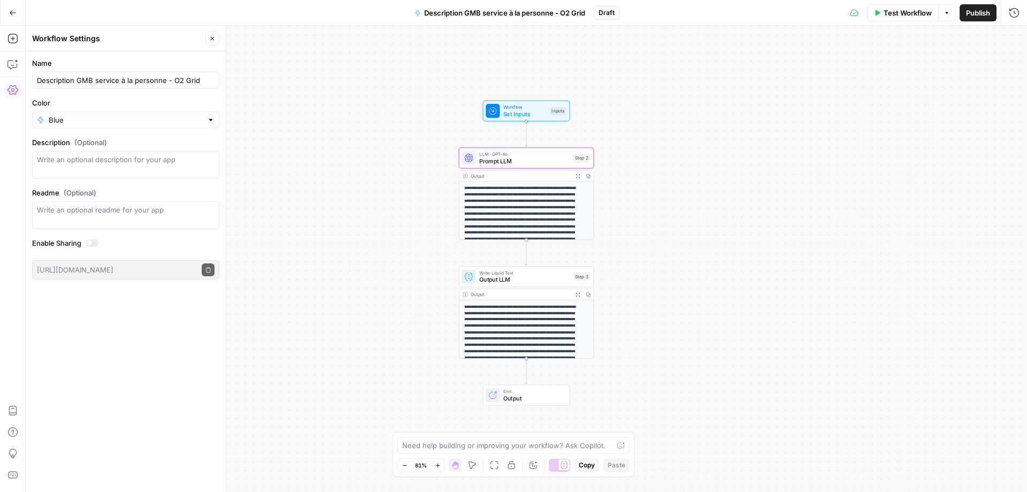
click at [540, 164] on span "Prompt LLM" at bounding box center [524, 161] width 90 height 9
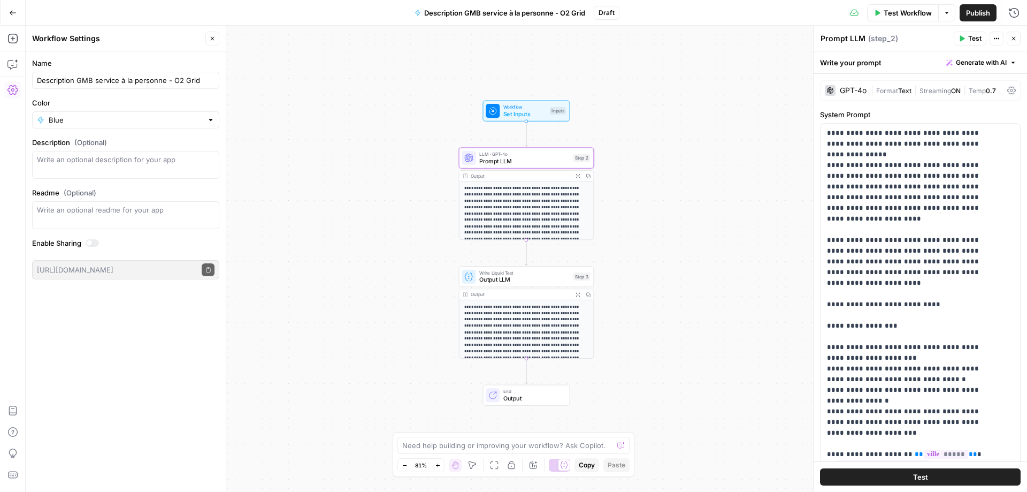
click at [964, 36] on icon "button" at bounding box center [962, 38] width 6 height 6
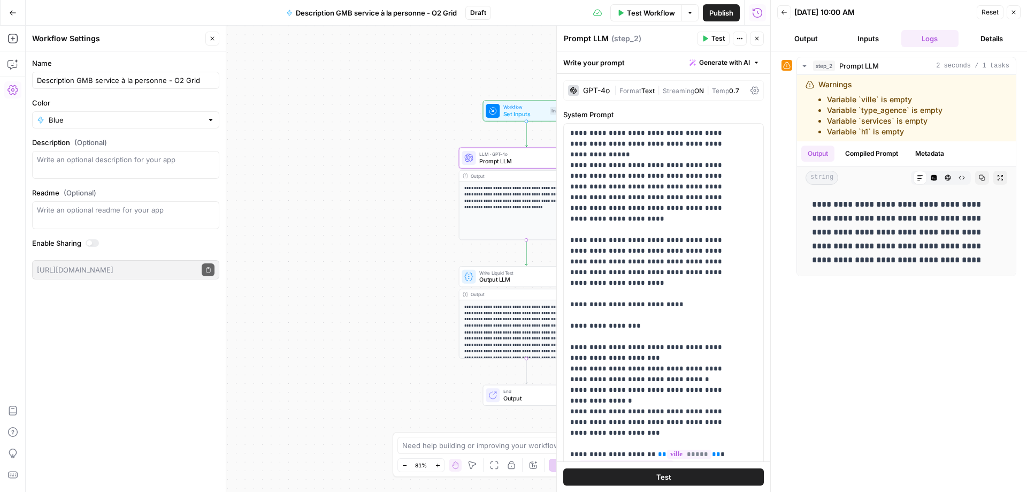
click at [855, 39] on button "Inputs" at bounding box center [868, 38] width 58 height 17
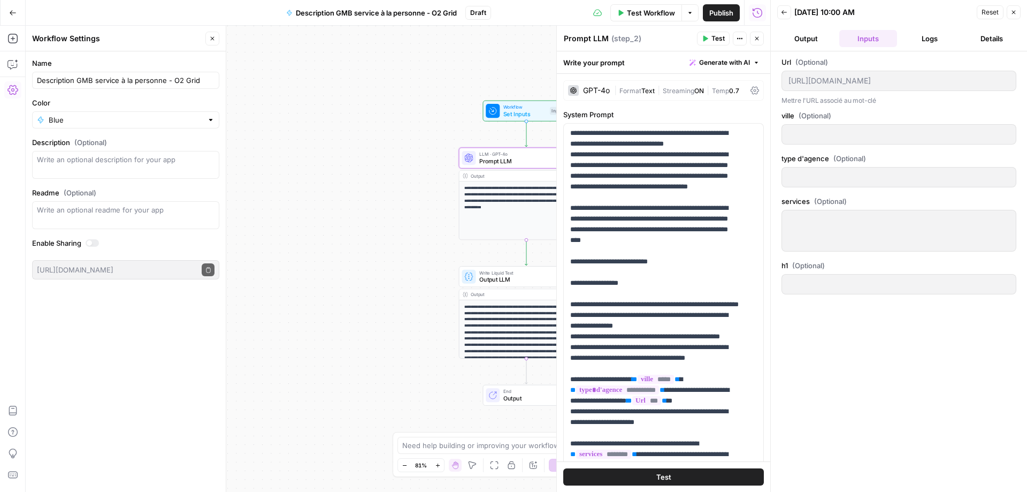
click at [990, 15] on span "Reset" at bounding box center [990, 12] width 17 height 10
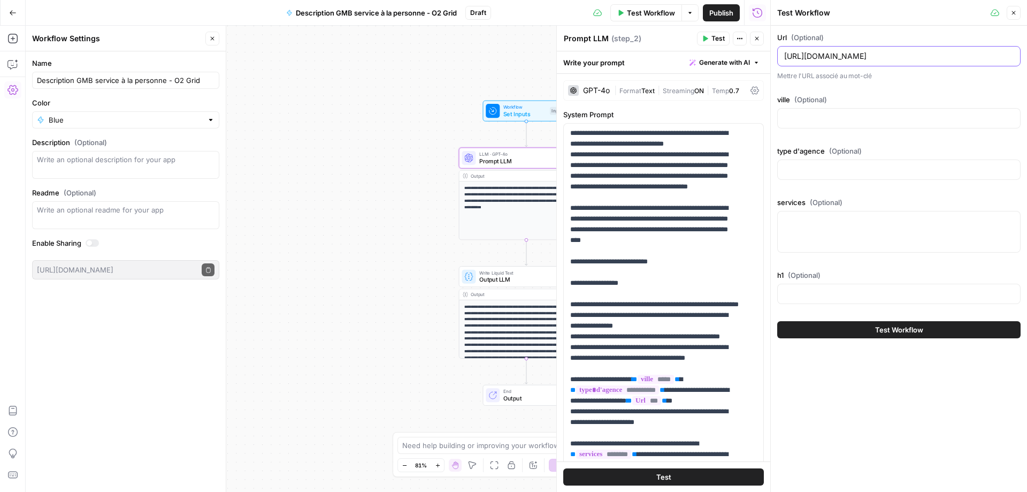
click at [903, 54] on input "[URL][DOMAIN_NAME]" at bounding box center [898, 56] width 229 height 11
paste input "[DOMAIN_NAME][URL]"
type input "[URL][DOMAIN_NAME]"
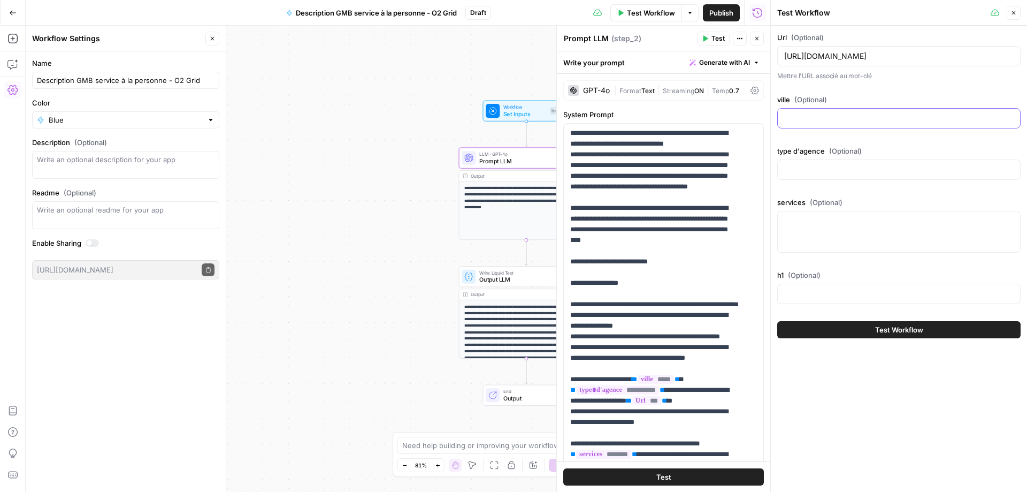
click at [818, 123] on input "ville (Optional)" at bounding box center [898, 118] width 229 height 11
paste input "levallois-perret"
type input "levallois-perret"
click at [844, 174] on input "type d'agence (Optional)" at bounding box center [898, 169] width 229 height 11
paste input "Multiservice"
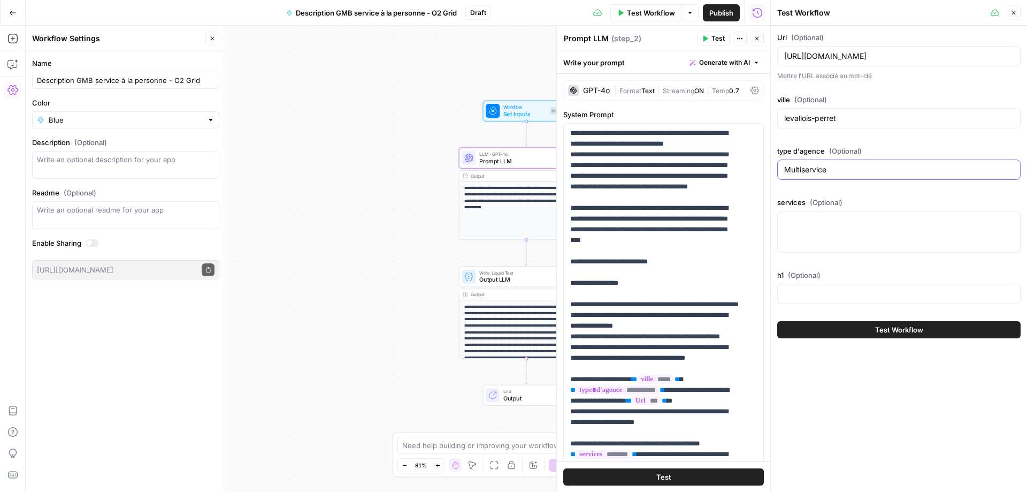
type input "Multiservice"
click at [815, 224] on textarea "services (Optional)" at bounding box center [898, 221] width 229 height 11
paste textarea "Accompagnement du handicap|Accompagnement extérieur et loisirs pour personnes â…"
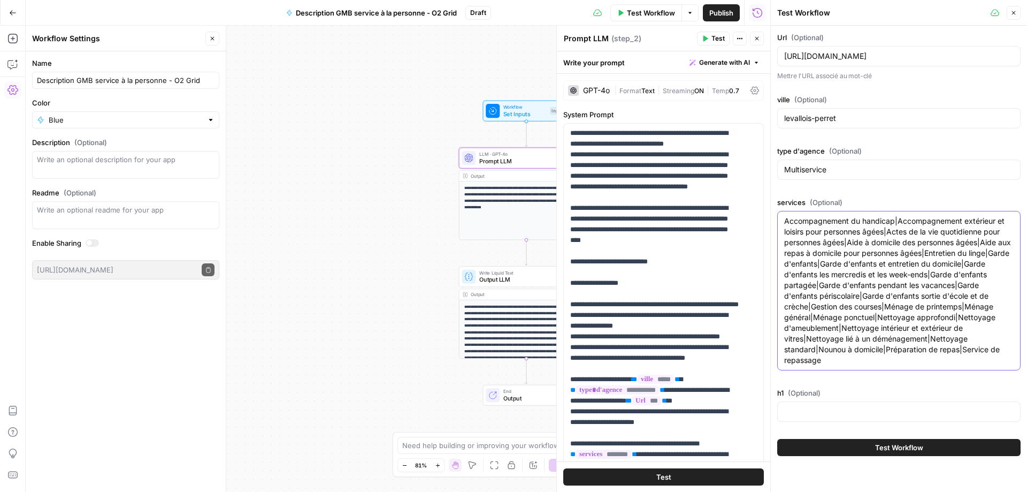
type textarea "Accompagnement du handicap|Accompagnement extérieur et loisirs pour personnes â…"
click at [834, 413] on input "h1 (Optional)" at bounding box center [898, 411] width 229 height 11
paste input "Votre agence O2 - Service à la personne à Levallois-Perret"
type input "Votre agence O2 - Service à la personne à Levallois-Perret"
click at [898, 446] on span "Test Workflow" at bounding box center [899, 447] width 48 height 11
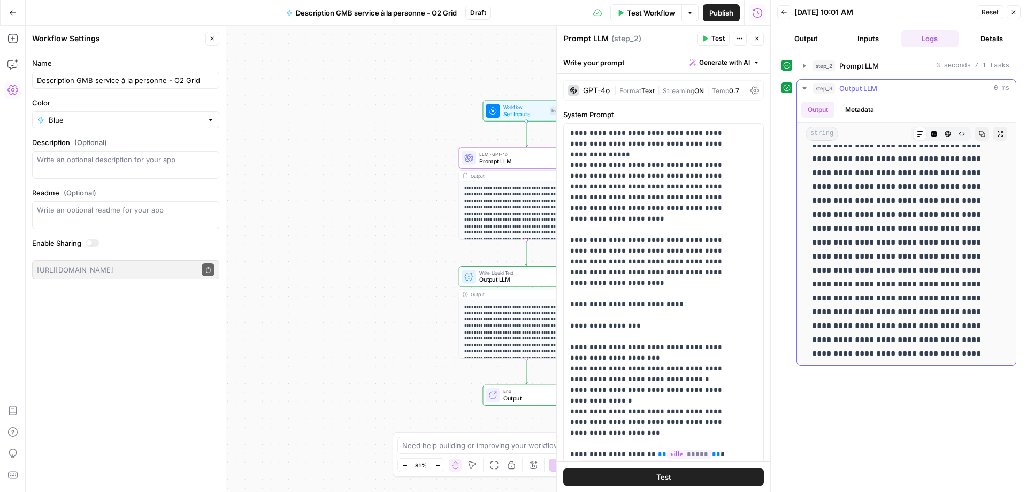
scroll to position [20, 0]
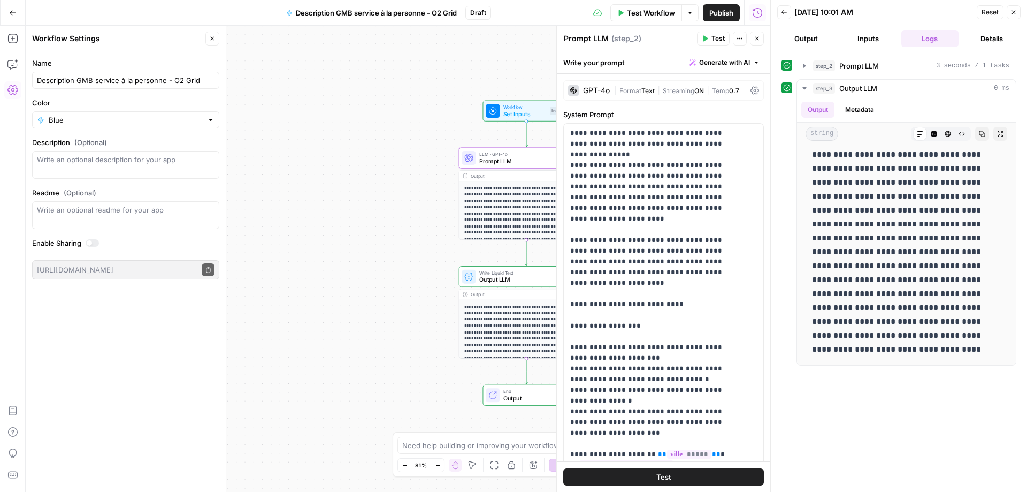
click at [428, 131] on div "**********" at bounding box center [398, 259] width 745 height 466
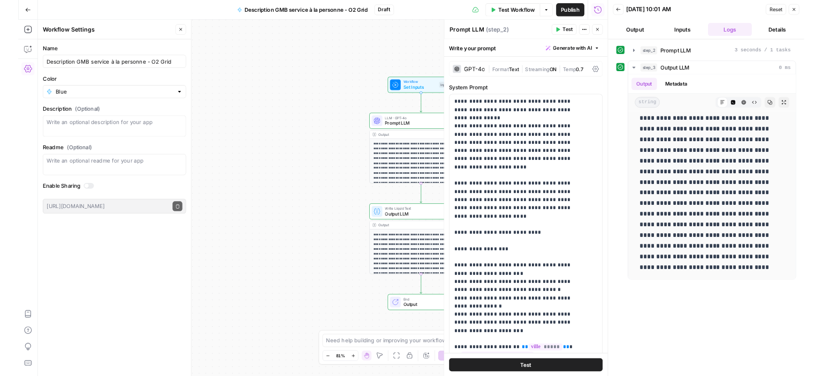
scroll to position [19, 0]
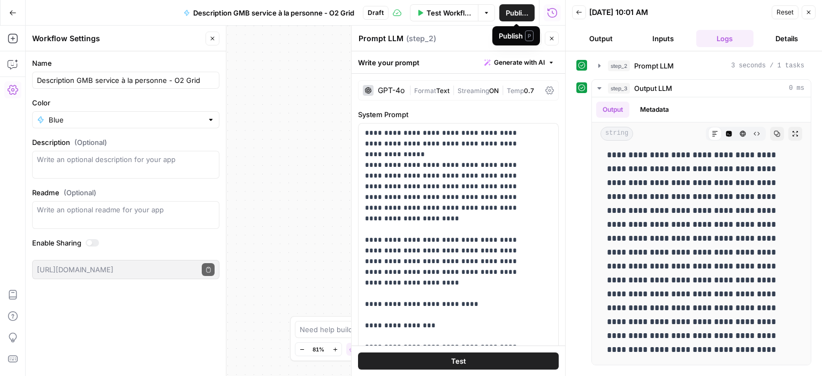
click at [524, 13] on span "Publish" at bounding box center [517, 12] width 23 height 11
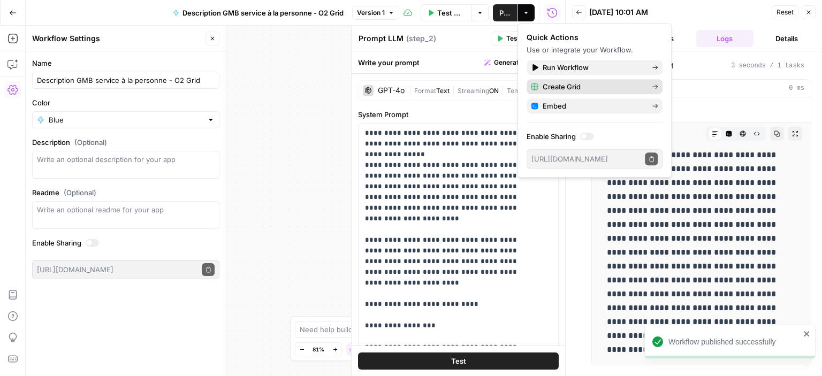
click at [577, 88] on span "Create Grid" at bounding box center [592, 86] width 101 height 11
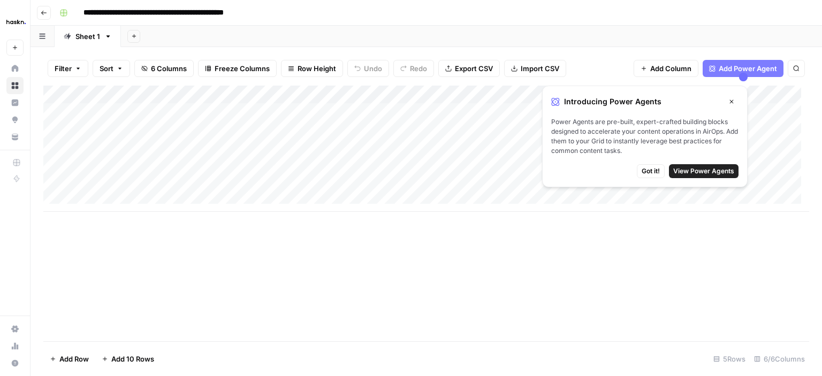
click at [655, 174] on span "Got it!" at bounding box center [650, 171] width 18 height 10
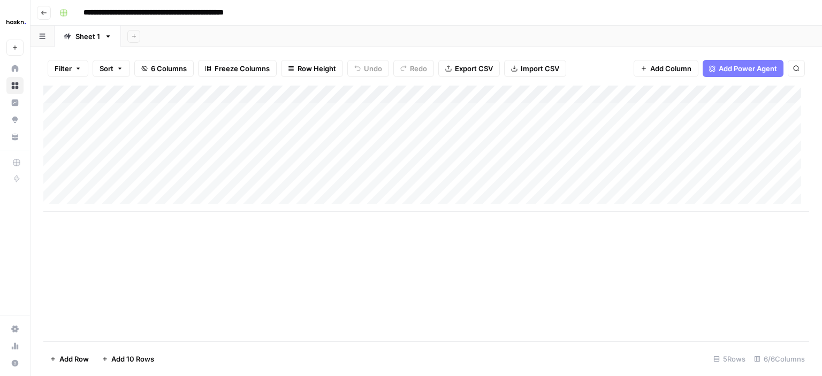
click at [174, 115] on div "Add Column" at bounding box center [425, 149] width 765 height 126
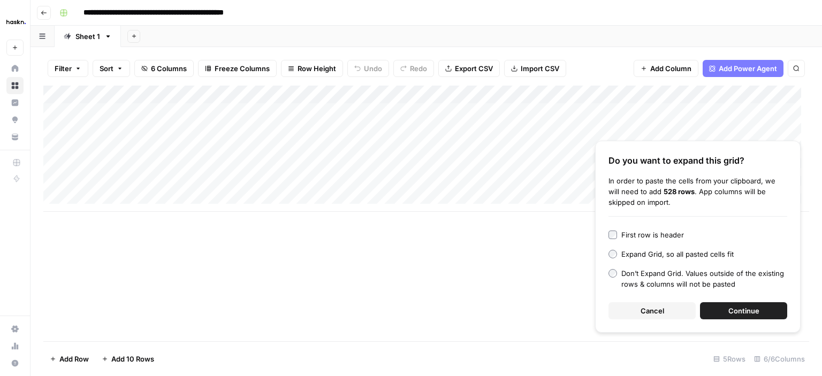
click at [734, 310] on span "Continue" at bounding box center [743, 310] width 31 height 11
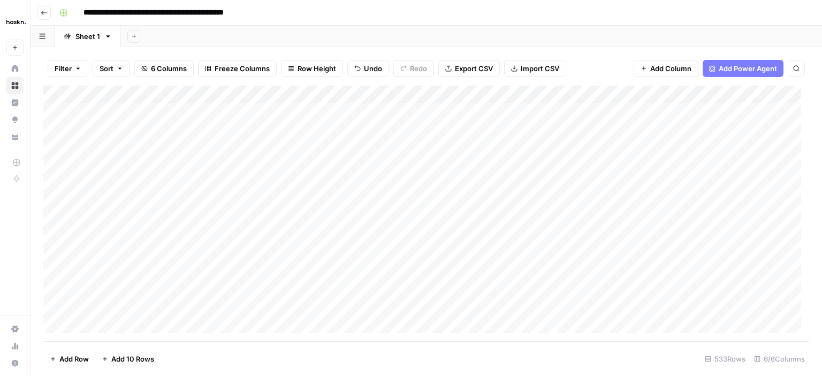
click at [267, 111] on div "Add Column" at bounding box center [425, 214] width 765 height 256
click at [427, 117] on div "Add Column" at bounding box center [425, 214] width 765 height 256
click at [733, 96] on div "Add Column" at bounding box center [425, 214] width 765 height 256
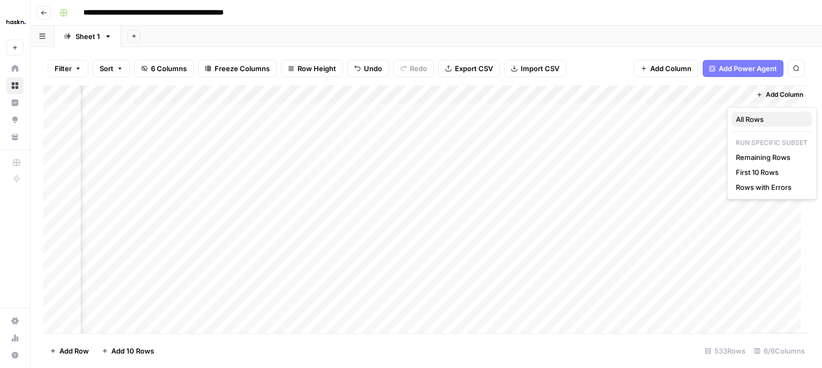
click at [747, 117] on span "All Rows" at bounding box center [769, 119] width 67 height 11
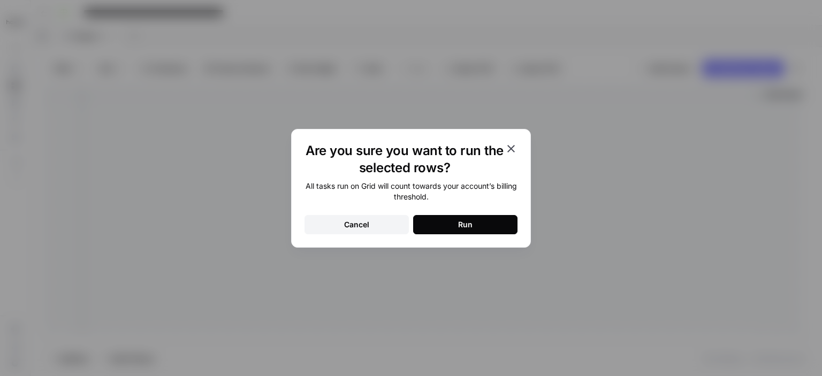
click at [481, 220] on button "Run" at bounding box center [465, 224] width 104 height 19
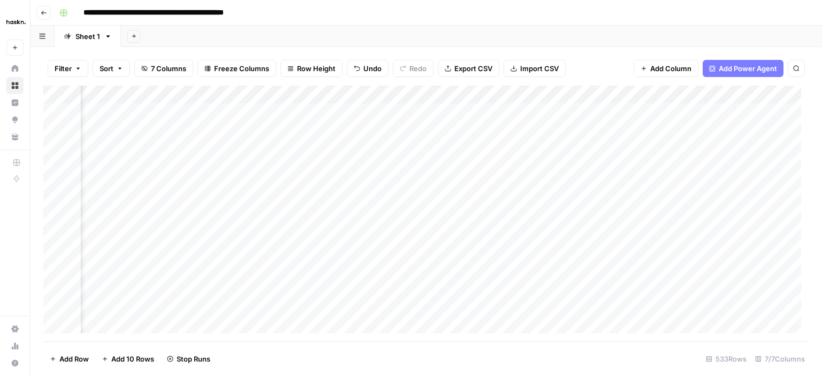
scroll to position [0, 418]
click at [695, 96] on div "Add Column" at bounding box center [425, 214] width 765 height 256
click at [770, 118] on div "Add Column" at bounding box center [779, 209] width 59 height 247
click at [699, 110] on div "Add Column" at bounding box center [425, 214] width 765 height 256
click at [699, 96] on div "Add Column" at bounding box center [425, 214] width 765 height 256
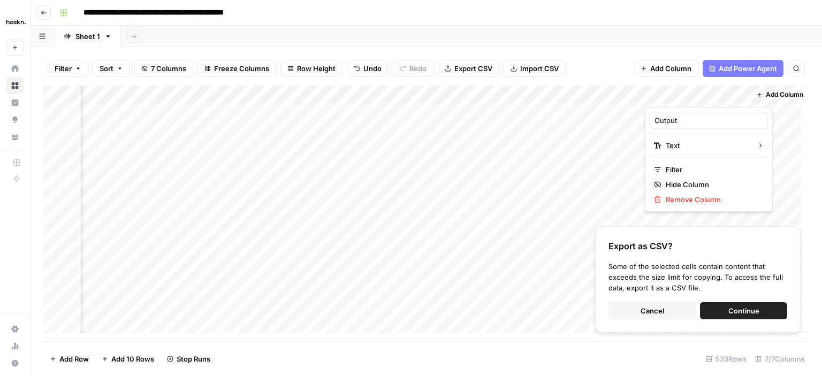
click at [742, 310] on span "Continue" at bounding box center [743, 310] width 31 height 11
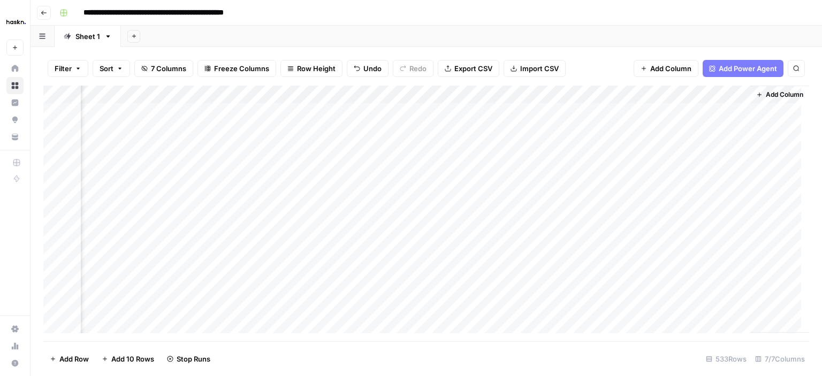
click at [477, 70] on span "Export CSV" at bounding box center [473, 68] width 38 height 11
click at [473, 65] on span "Export CSV" at bounding box center [473, 68] width 38 height 11
click at [45, 17] on button "Go back" at bounding box center [44, 13] width 14 height 14
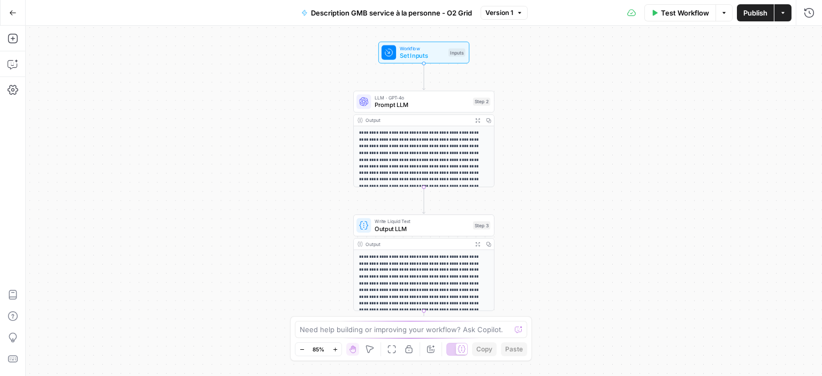
click at [443, 140] on p "**********" at bounding box center [420, 166] width 122 height 73
click at [442, 105] on span "Prompt LLM" at bounding box center [421, 105] width 95 height 9
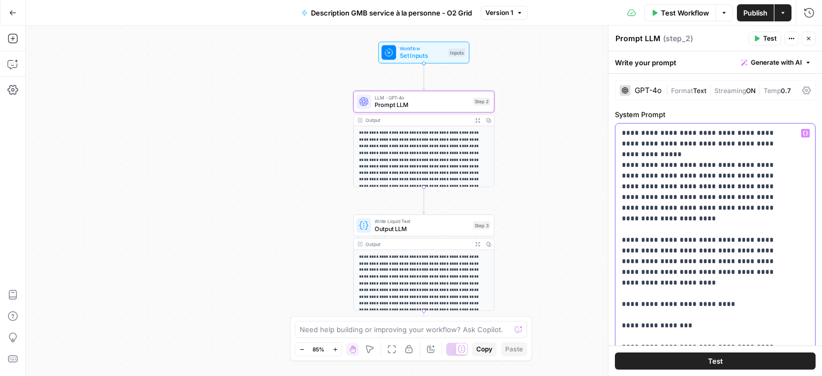
drag, startPoint x: 692, startPoint y: 247, endPoint x: 683, endPoint y: 250, distance: 9.0
click at [444, 264] on p "**********" at bounding box center [420, 290] width 122 height 73
click at [436, 228] on span "Output LLM" at bounding box center [421, 228] width 95 height 9
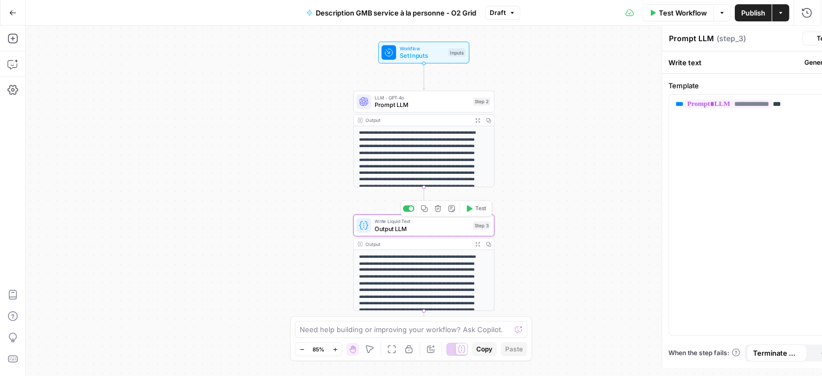
type textarea "Output LLM"
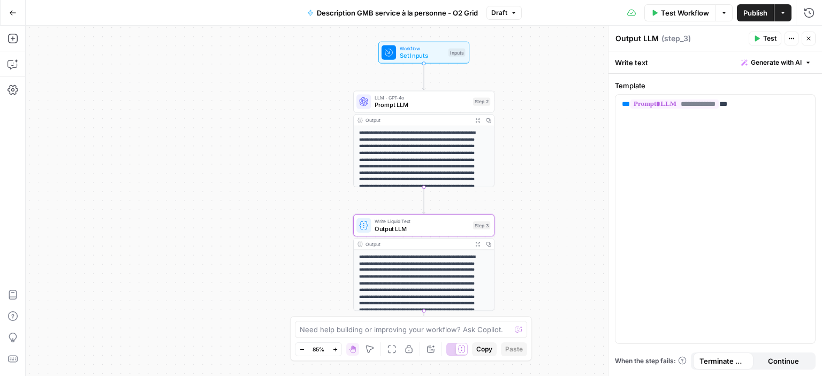
click at [445, 103] on span "Prompt LLM" at bounding box center [421, 105] width 95 height 9
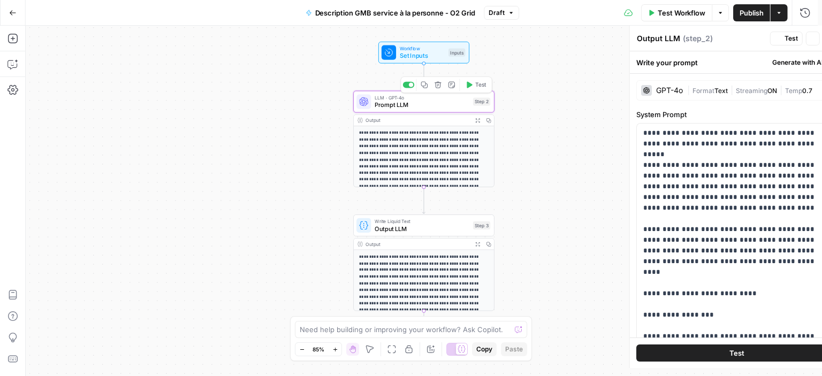
type textarea "Prompt LLM"
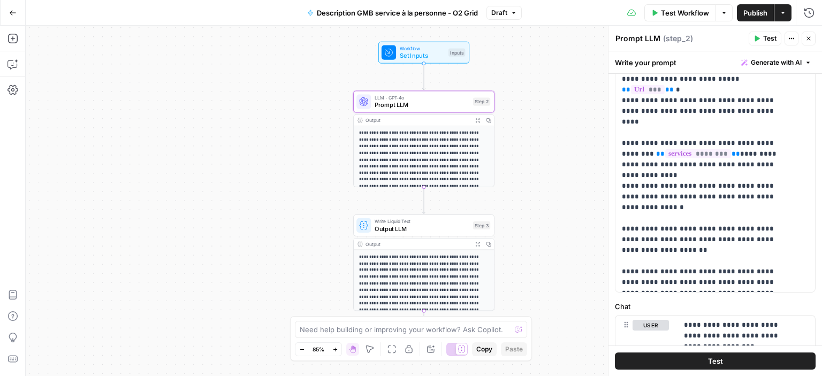
scroll to position [481, 0]
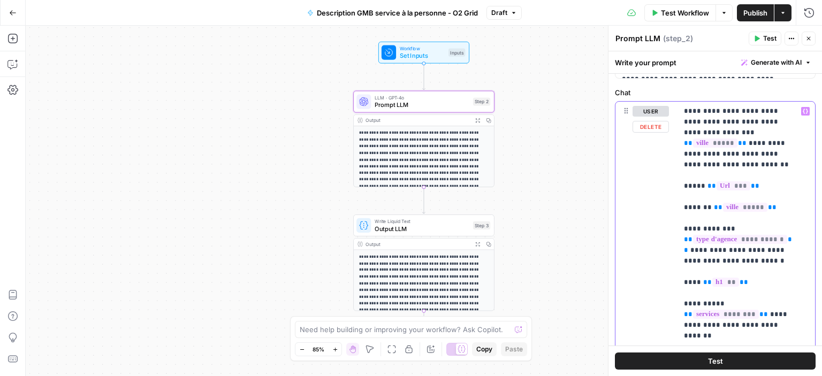
drag, startPoint x: 777, startPoint y: 132, endPoint x: 768, endPoint y: 131, distance: 8.6
click at [582, 211] on div "**********" at bounding box center [424, 201] width 796 height 350
click at [783, 13] on icon "button" at bounding box center [782, 13] width 3 height 2
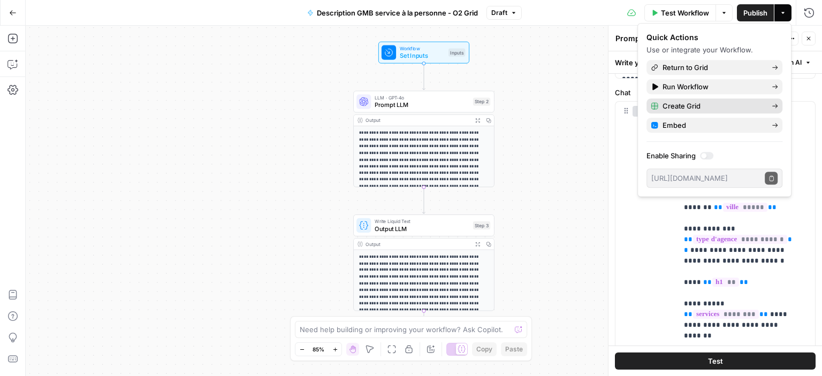
click at [717, 106] on span "Create Grid" at bounding box center [712, 106] width 101 height 11
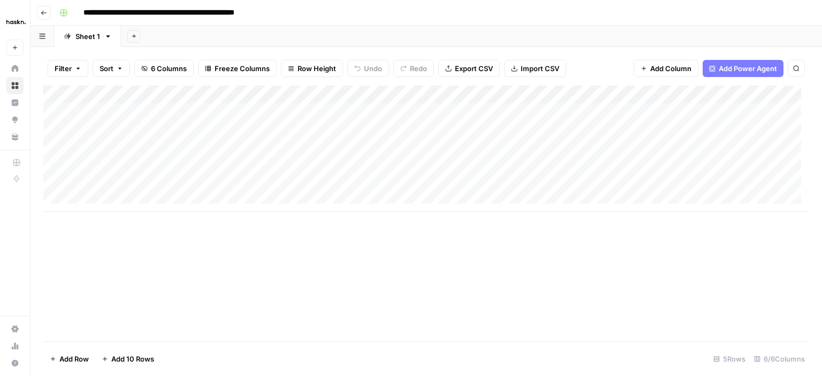
click at [113, 111] on div "Add Column" at bounding box center [425, 149] width 765 height 126
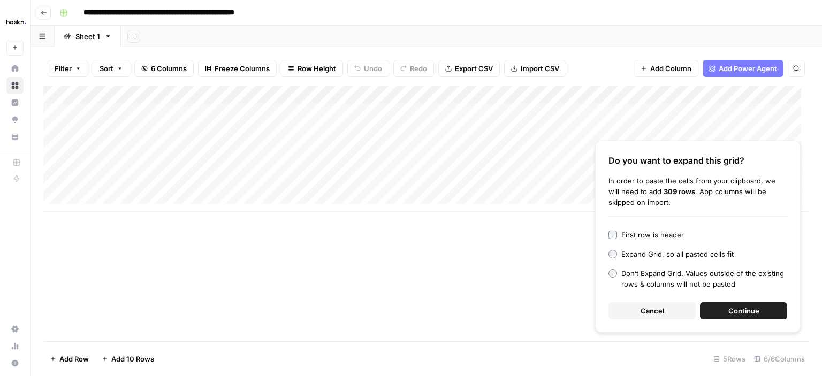
click at [738, 310] on span "Continue" at bounding box center [743, 310] width 31 height 11
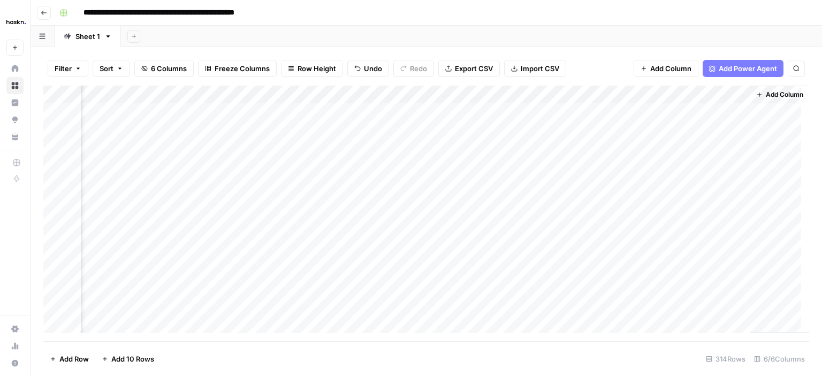
scroll to position [0, 322]
click at [731, 94] on div "Add Column" at bounding box center [425, 214] width 765 height 256
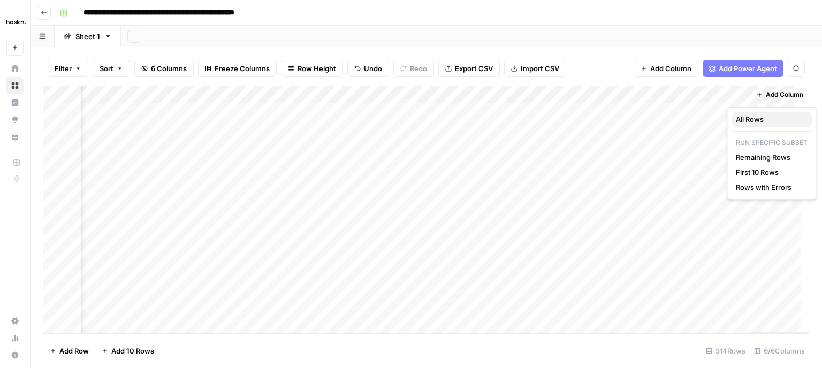
click at [748, 116] on span "All Rows" at bounding box center [769, 119] width 67 height 11
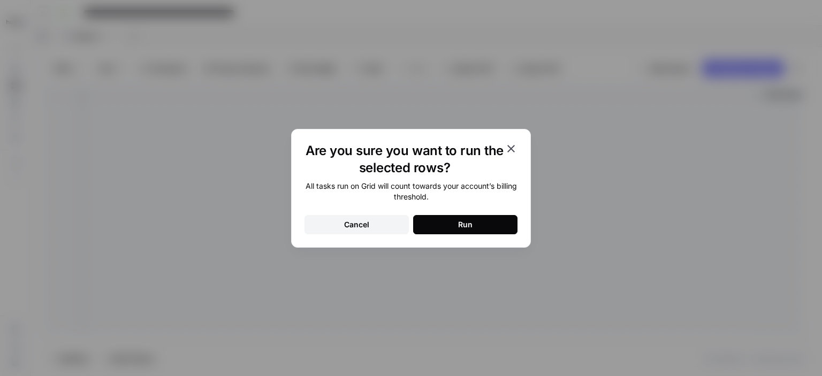
click at [466, 224] on div "Run" at bounding box center [465, 224] width 14 height 11
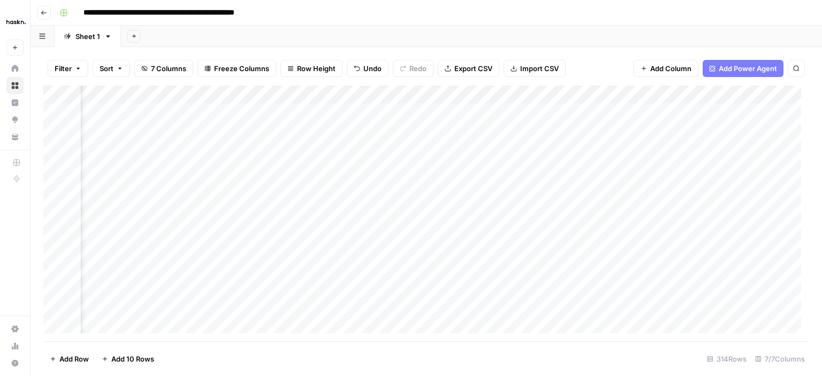
click at [481, 64] on span "Export CSV" at bounding box center [473, 68] width 38 height 11
click at [212, 114] on div "Add Column" at bounding box center [425, 214] width 765 height 256
click at [327, 132] on div "Add Column" at bounding box center [425, 214] width 765 height 256
drag, startPoint x: 203, startPoint y: 109, endPoint x: 298, endPoint y: 115, distance: 95.4
click at [298, 115] on div "Add Column" at bounding box center [425, 214] width 765 height 256
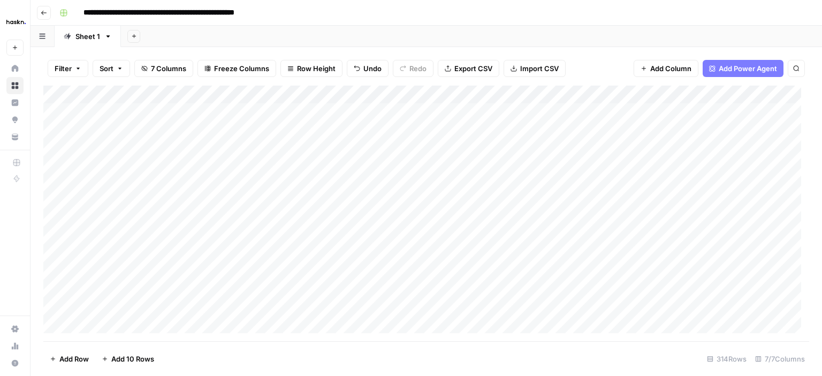
scroll to position [0, 0]
click at [126, 114] on div "Add Column" at bounding box center [425, 214] width 765 height 256
click at [409, 209] on div "Add Column" at bounding box center [425, 214] width 765 height 256
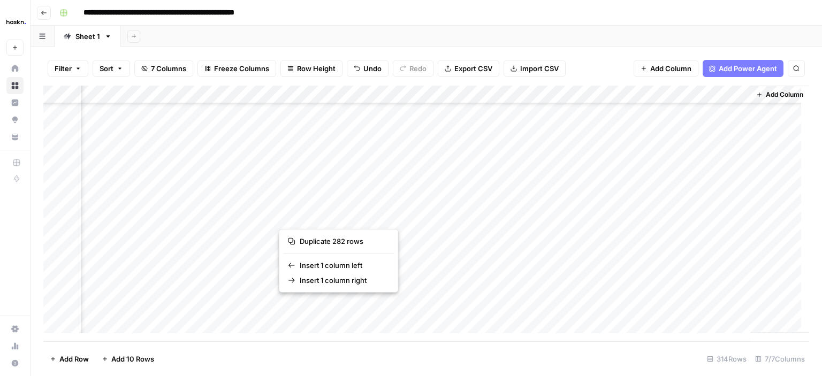
click at [543, 302] on div "Add Column" at bounding box center [425, 214] width 765 height 256
drag, startPoint x: 546, startPoint y: 305, endPoint x: 554, endPoint y: 136, distance: 168.7
click at [554, 136] on div "Add Column" at bounding box center [425, 214] width 765 height 256
click at [377, 181] on div "Add Column" at bounding box center [425, 214] width 765 height 256
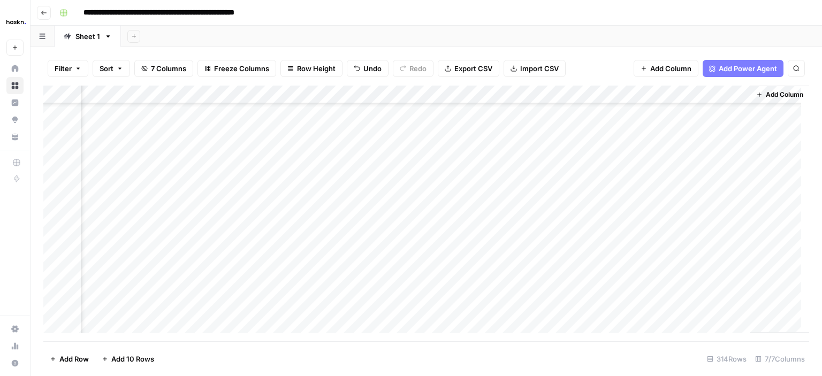
click at [548, 158] on div "Add Column" at bounding box center [425, 214] width 765 height 256
click at [635, 91] on div "Add Column" at bounding box center [425, 214] width 765 height 256
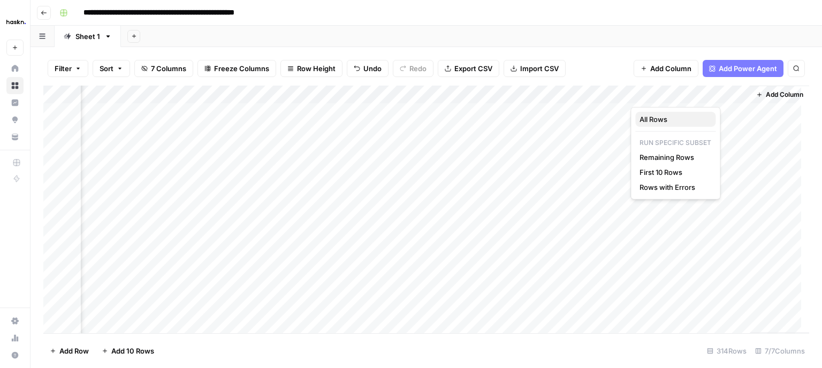
click at [660, 121] on span "All Rows" at bounding box center [672, 119] width 67 height 11
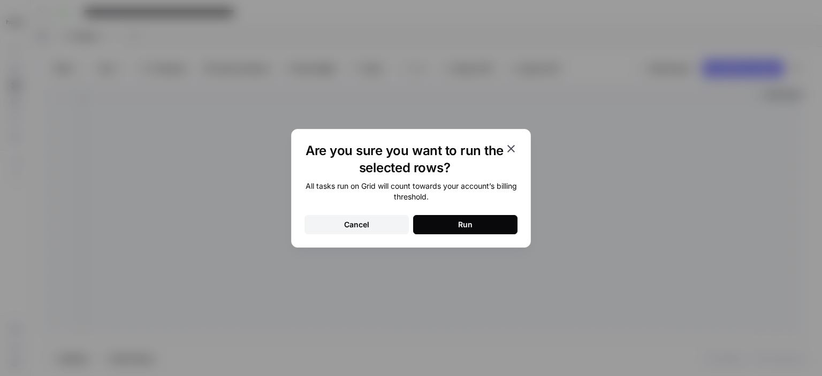
click at [374, 226] on button "Cancel" at bounding box center [356, 224] width 104 height 19
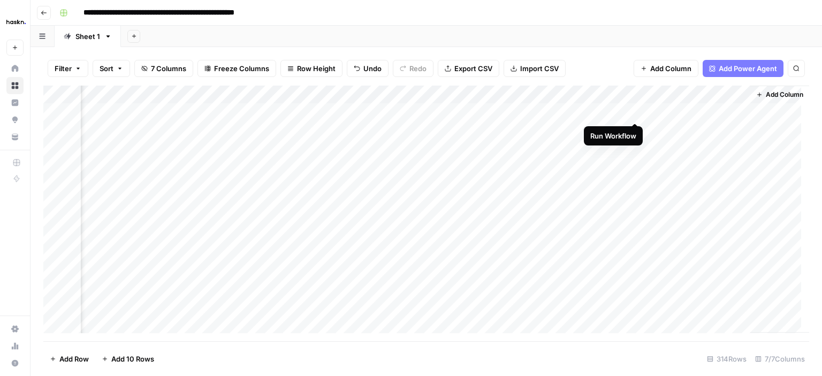
click at [637, 111] on div "Add Column" at bounding box center [425, 214] width 765 height 256
click at [635, 131] on div "Add Column" at bounding box center [425, 214] width 765 height 256
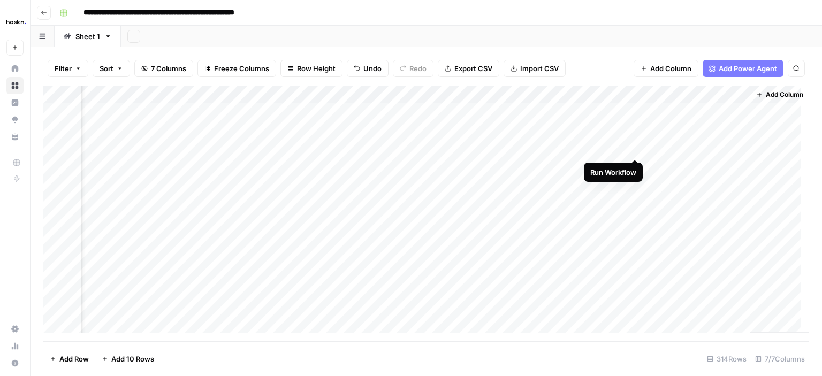
click at [633, 148] on div "Add Column" at bounding box center [425, 214] width 765 height 256
click at [635, 164] on div "Add Column" at bounding box center [425, 214] width 765 height 256
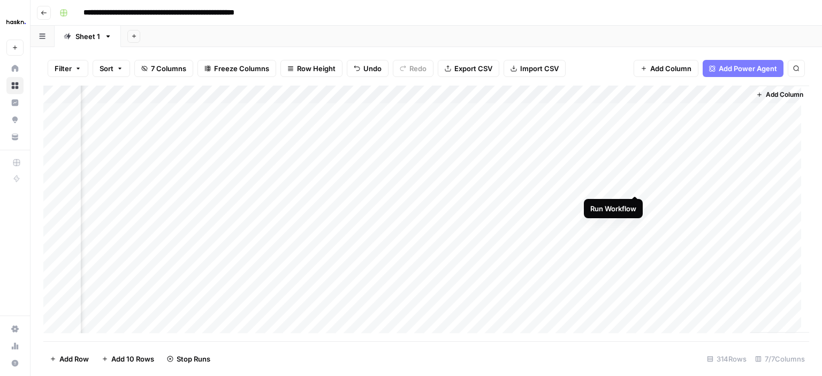
click at [634, 187] on div "Add Column" at bounding box center [425, 214] width 765 height 256
click at [633, 205] on div "Add Column" at bounding box center [425, 214] width 765 height 256
click at [635, 218] on div "Add Column" at bounding box center [425, 214] width 765 height 256
click at [635, 236] on div "Add Column" at bounding box center [425, 214] width 765 height 256
click at [635, 256] on div "Add Column" at bounding box center [425, 214] width 765 height 256
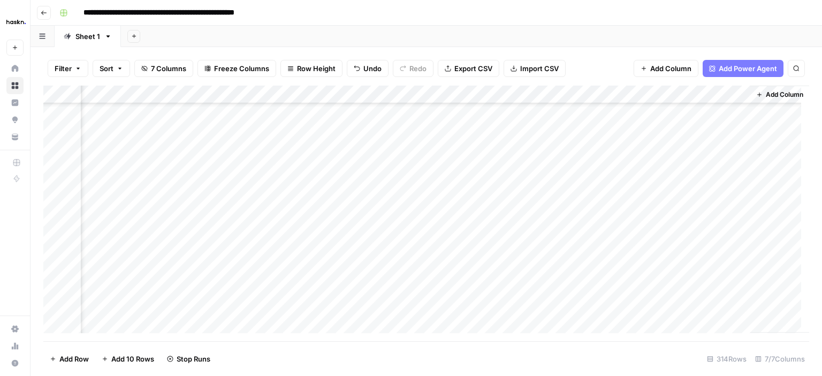
scroll to position [107, 418]
click at [635, 166] on div "Add Column" at bounding box center [425, 214] width 765 height 256
click at [633, 183] on div "Add Column" at bounding box center [425, 214] width 765 height 256
click at [635, 205] on div "Add Column" at bounding box center [425, 214] width 765 height 256
click at [633, 227] on div "Add Column" at bounding box center [425, 214] width 765 height 256
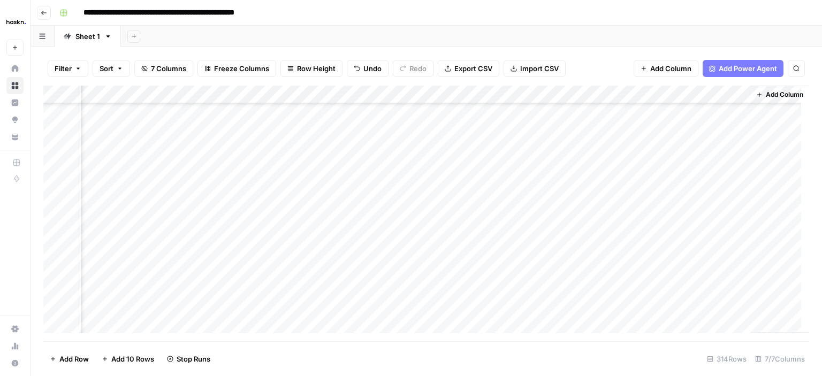
click at [633, 241] on div "Add Column" at bounding box center [425, 214] width 765 height 256
click at [634, 260] on div "Add Column" at bounding box center [425, 214] width 765 height 256
click at [634, 169] on div "Add Column" at bounding box center [425, 214] width 765 height 256
click at [635, 186] on div "Add Column" at bounding box center [425, 214] width 765 height 256
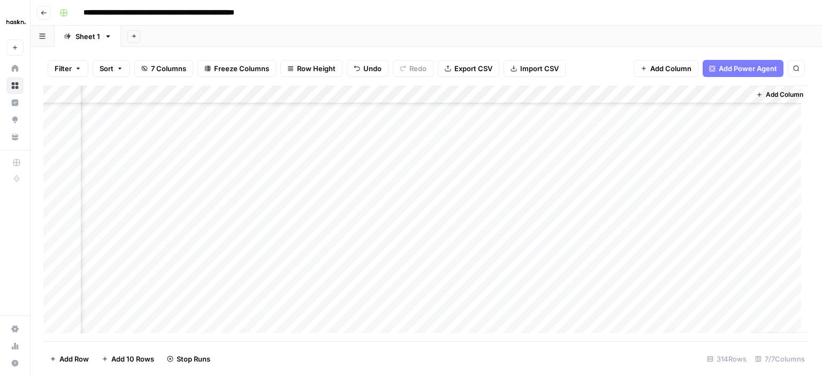
click at [635, 207] on div "Add Column" at bounding box center [425, 214] width 765 height 256
click at [635, 227] on div "Add Column" at bounding box center [425, 214] width 765 height 256
click at [633, 247] on div "Add Column" at bounding box center [425, 214] width 765 height 256
click at [634, 258] on div "Add Column" at bounding box center [425, 214] width 765 height 256
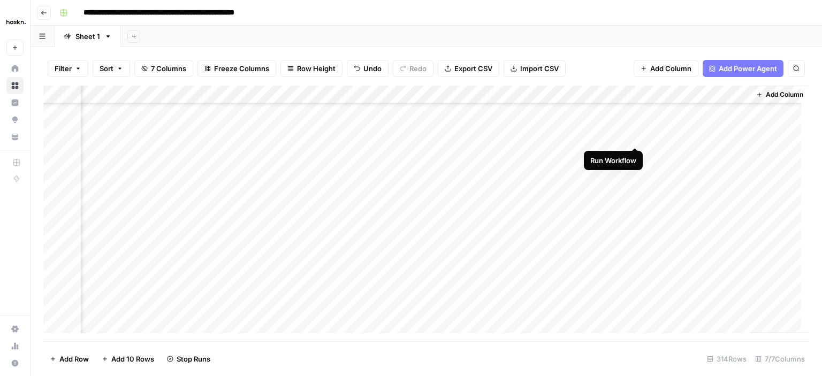
click at [634, 136] on div "Add Column" at bounding box center [425, 214] width 765 height 256
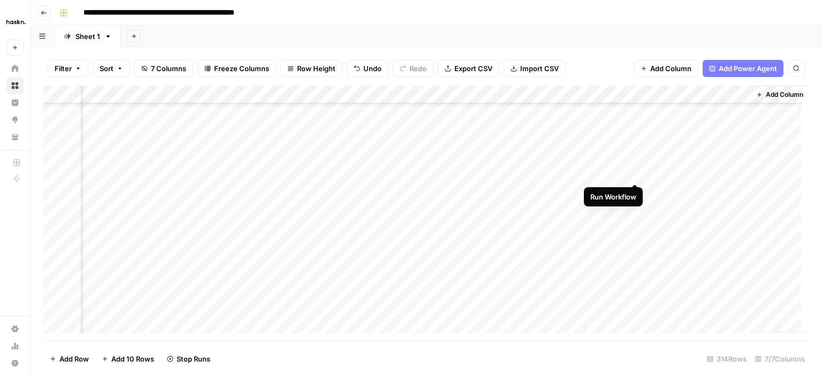
click at [633, 171] on div "Add Column" at bounding box center [425, 214] width 765 height 256
click at [637, 193] on div "Add Column" at bounding box center [425, 214] width 765 height 256
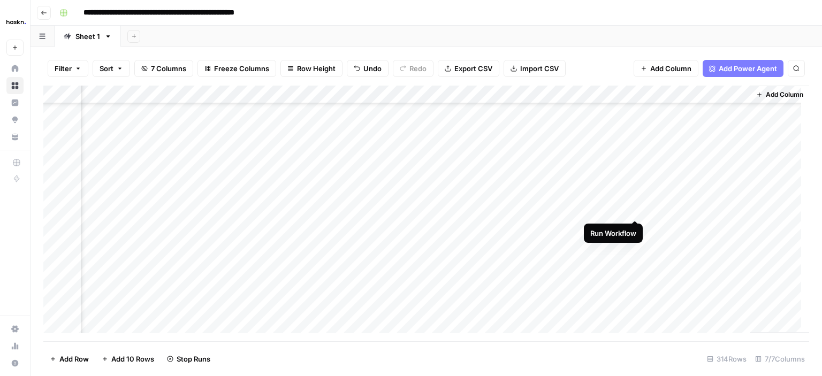
click at [634, 212] on div "Add Column" at bounding box center [425, 214] width 765 height 256
click at [634, 225] on div "Add Column" at bounding box center [425, 214] width 765 height 256
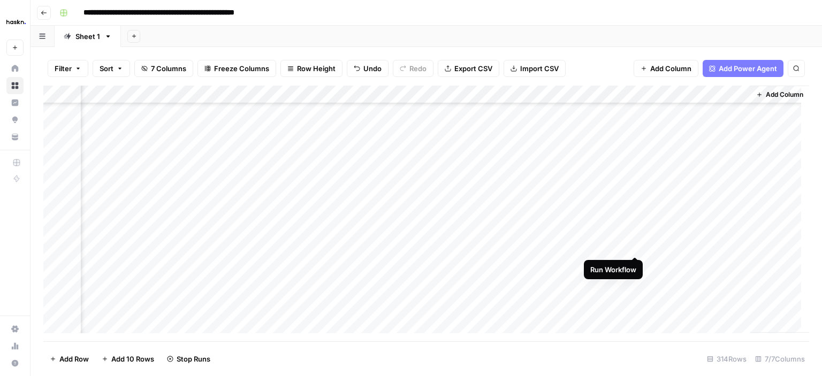
click at [635, 247] on div "Add Column" at bounding box center [425, 214] width 765 height 256
click at [634, 265] on div "Add Column" at bounding box center [425, 214] width 765 height 256
click at [635, 173] on div "Add Column" at bounding box center [425, 214] width 765 height 256
click at [635, 190] on div "Add Column" at bounding box center [425, 214] width 765 height 256
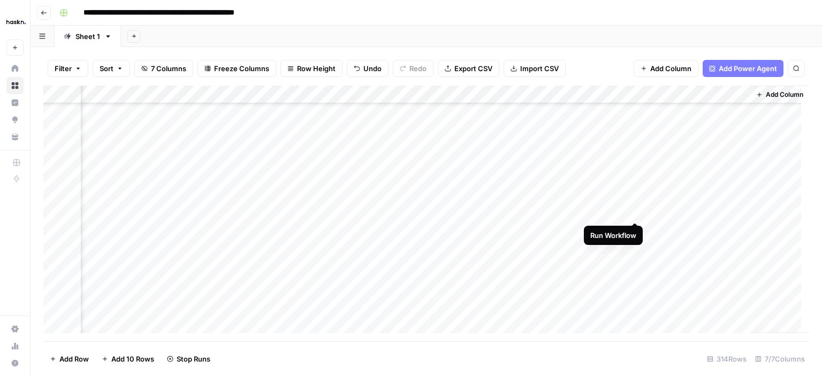
click at [634, 210] on div "Add Column" at bounding box center [425, 214] width 765 height 256
click at [635, 228] on div "Add Column" at bounding box center [425, 214] width 765 height 256
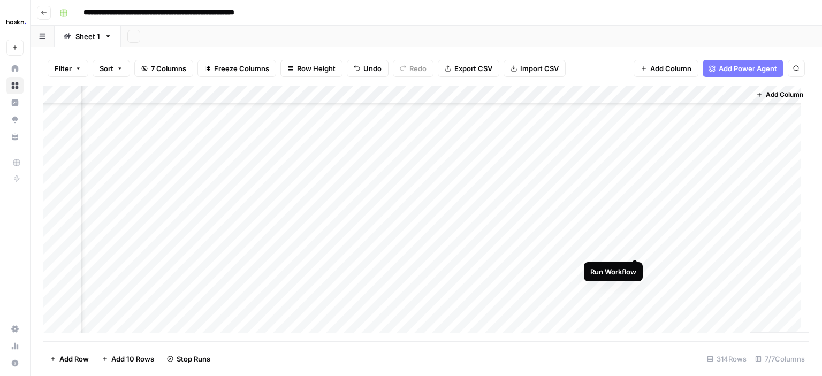
click at [634, 247] on div "Add Column" at bounding box center [425, 214] width 765 height 256
click at [681, 279] on div "Add Column" at bounding box center [425, 214] width 765 height 256
click at [635, 280] on div "Add Column" at bounding box center [425, 214] width 765 height 256
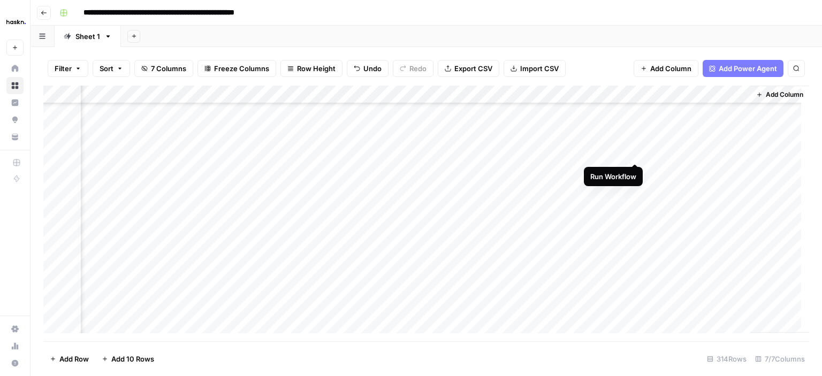
click at [635, 151] on div "Add Column" at bounding box center [425, 214] width 765 height 256
click at [636, 139] on div "Add Column" at bounding box center [425, 214] width 765 height 256
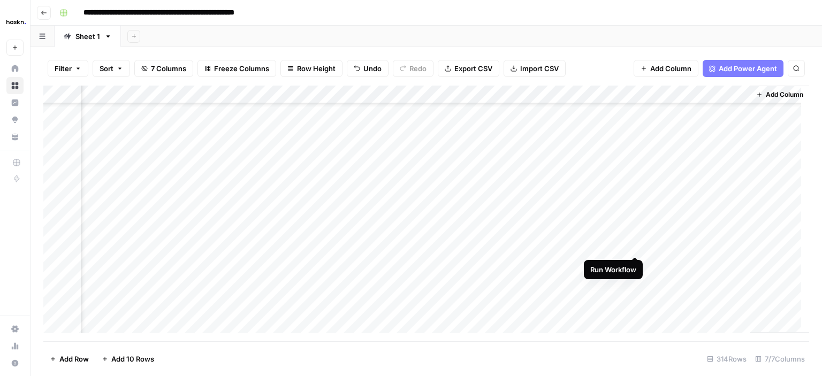
click at [634, 246] on div "Add Column" at bounding box center [425, 214] width 765 height 256
click at [476, 68] on span "Export CSV" at bounding box center [473, 68] width 38 height 11
